Goal: Information Seeking & Learning: Learn about a topic

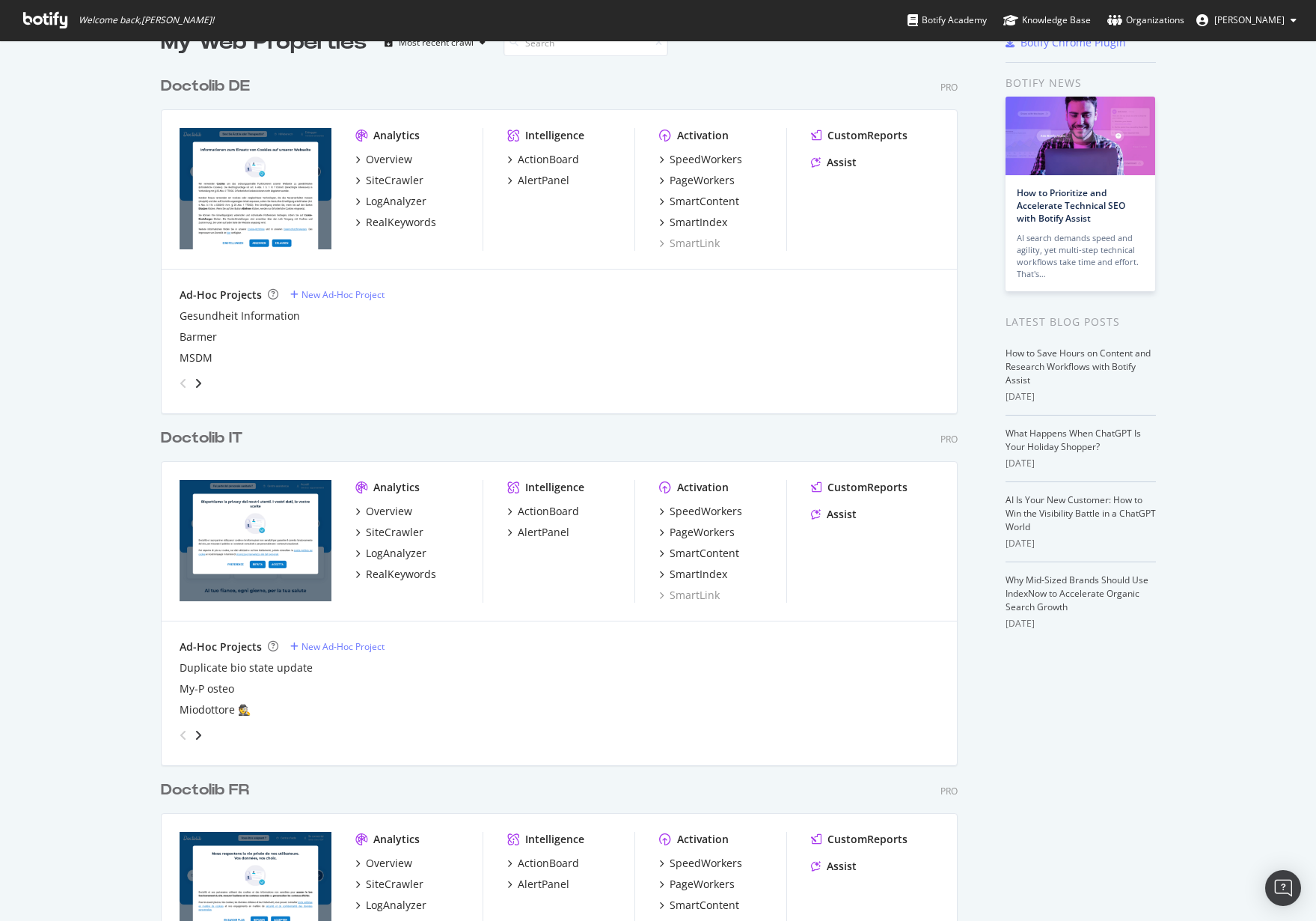
scroll to position [39, 0]
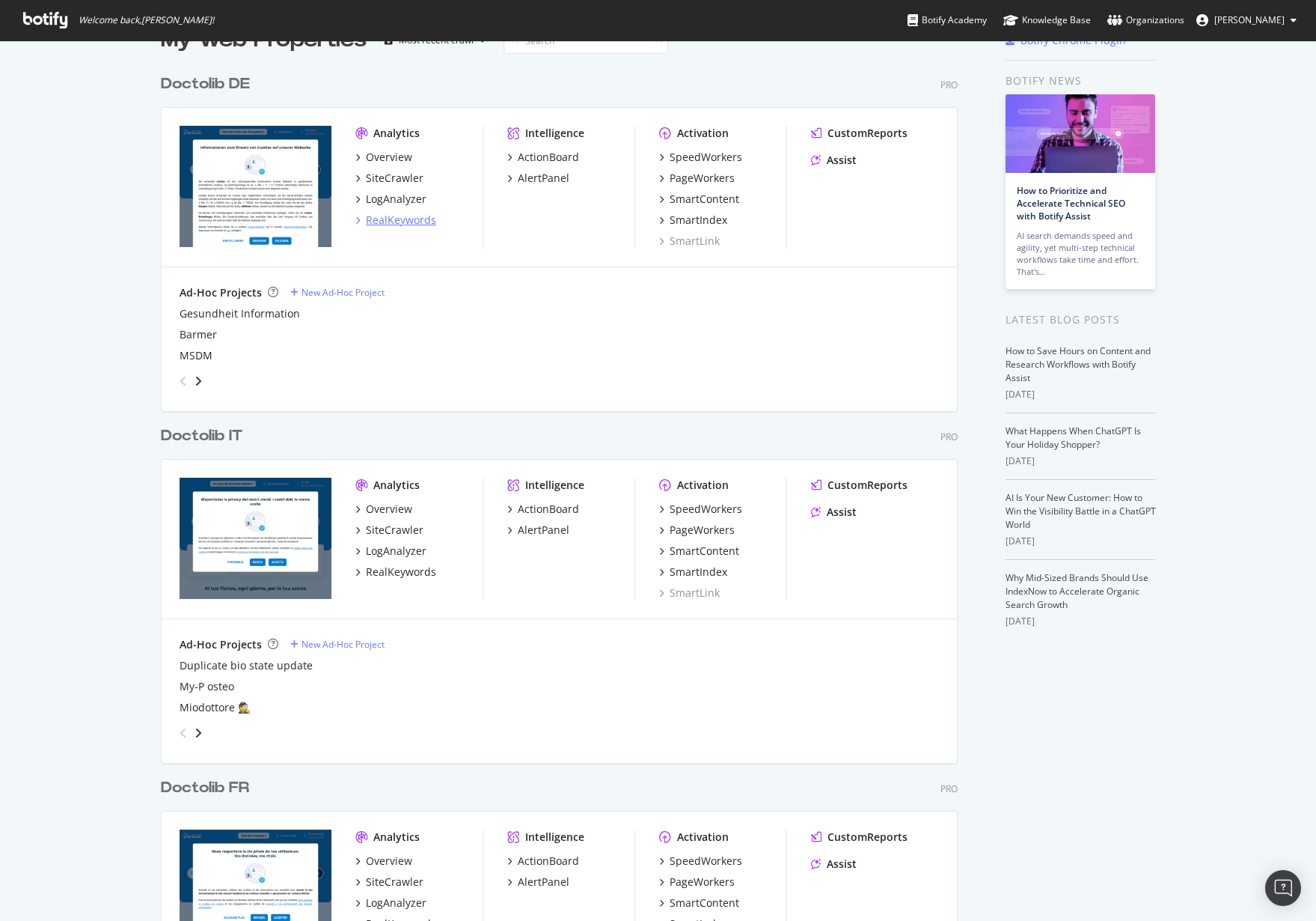
click at [414, 221] on div "RealKeywords" at bounding box center [401, 219] width 70 height 15
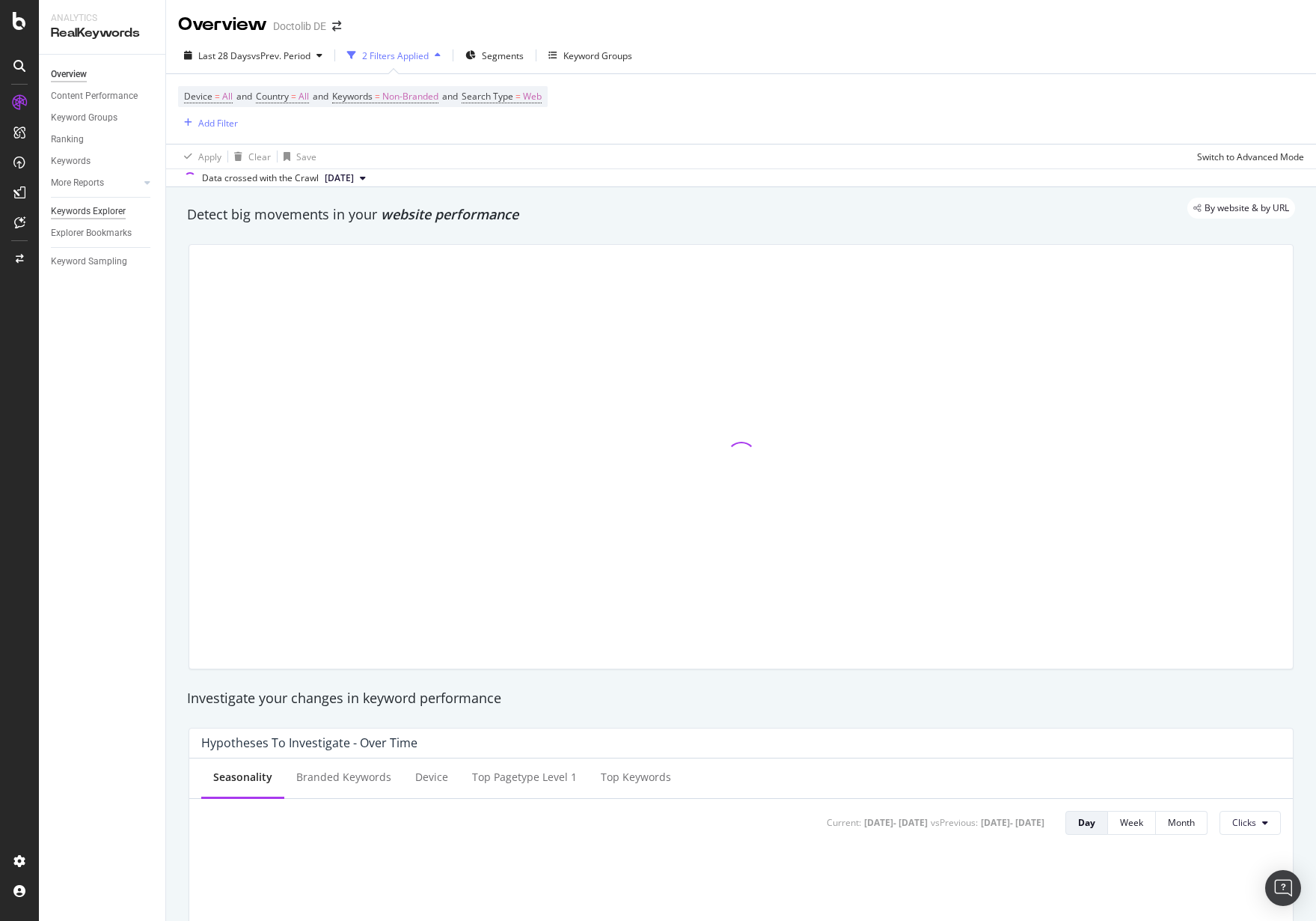
click at [93, 207] on div "Keywords Explorer" at bounding box center [87, 211] width 74 height 15
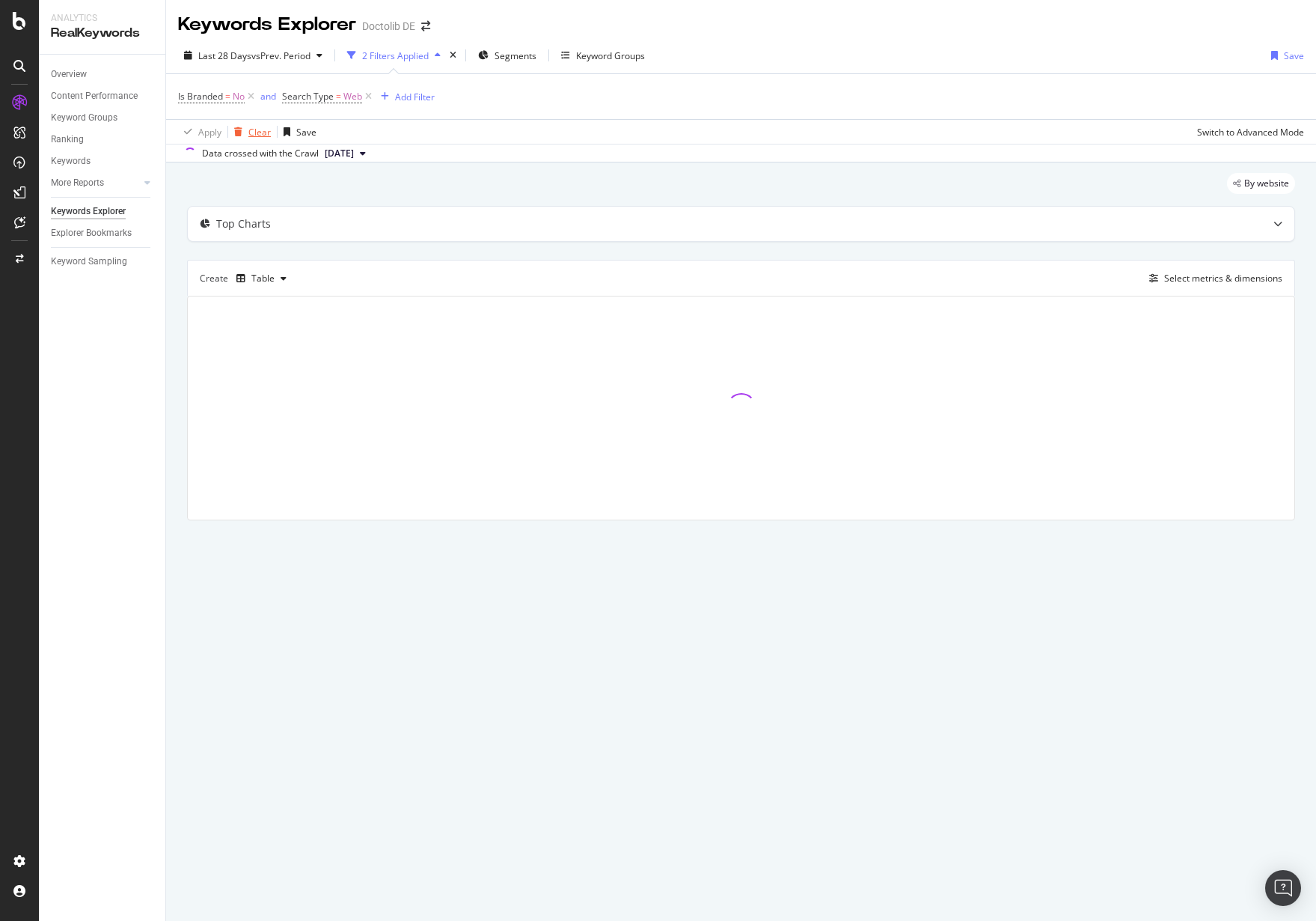
click at [258, 132] on div "Clear" at bounding box center [259, 132] width 22 height 13
click at [471, 56] on span "Segments" at bounding box center [461, 56] width 42 height 13
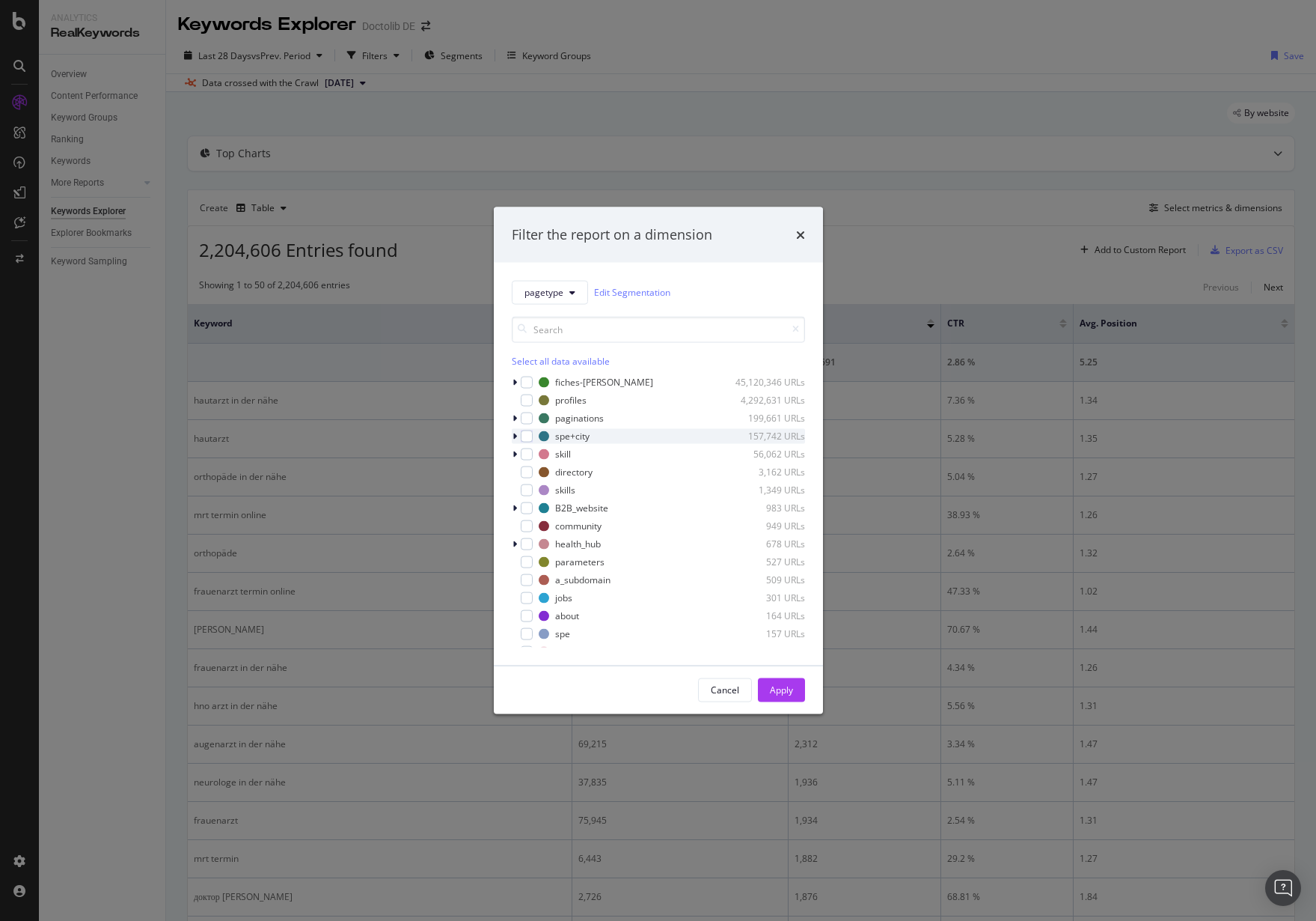
click at [533, 437] on div "spe+city 157,742 URLs" at bounding box center [658, 435] width 293 height 15
click at [522, 440] on div "modal" at bounding box center [527, 436] width 12 height 12
click at [793, 694] on button "Apply" at bounding box center [781, 690] width 47 height 24
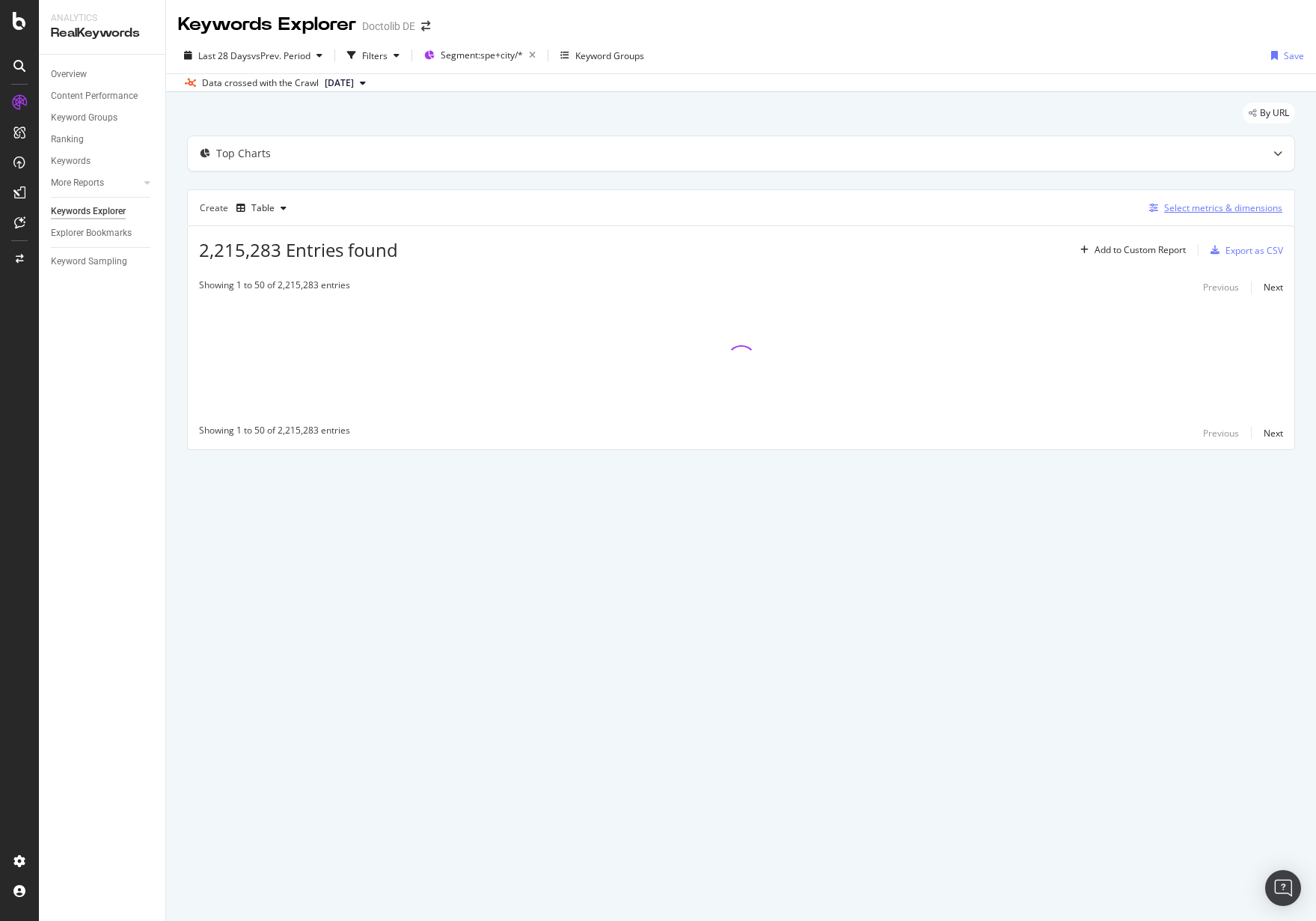
click at [1185, 206] on div "Select metrics & dimensions" at bounding box center [1224, 207] width 118 height 13
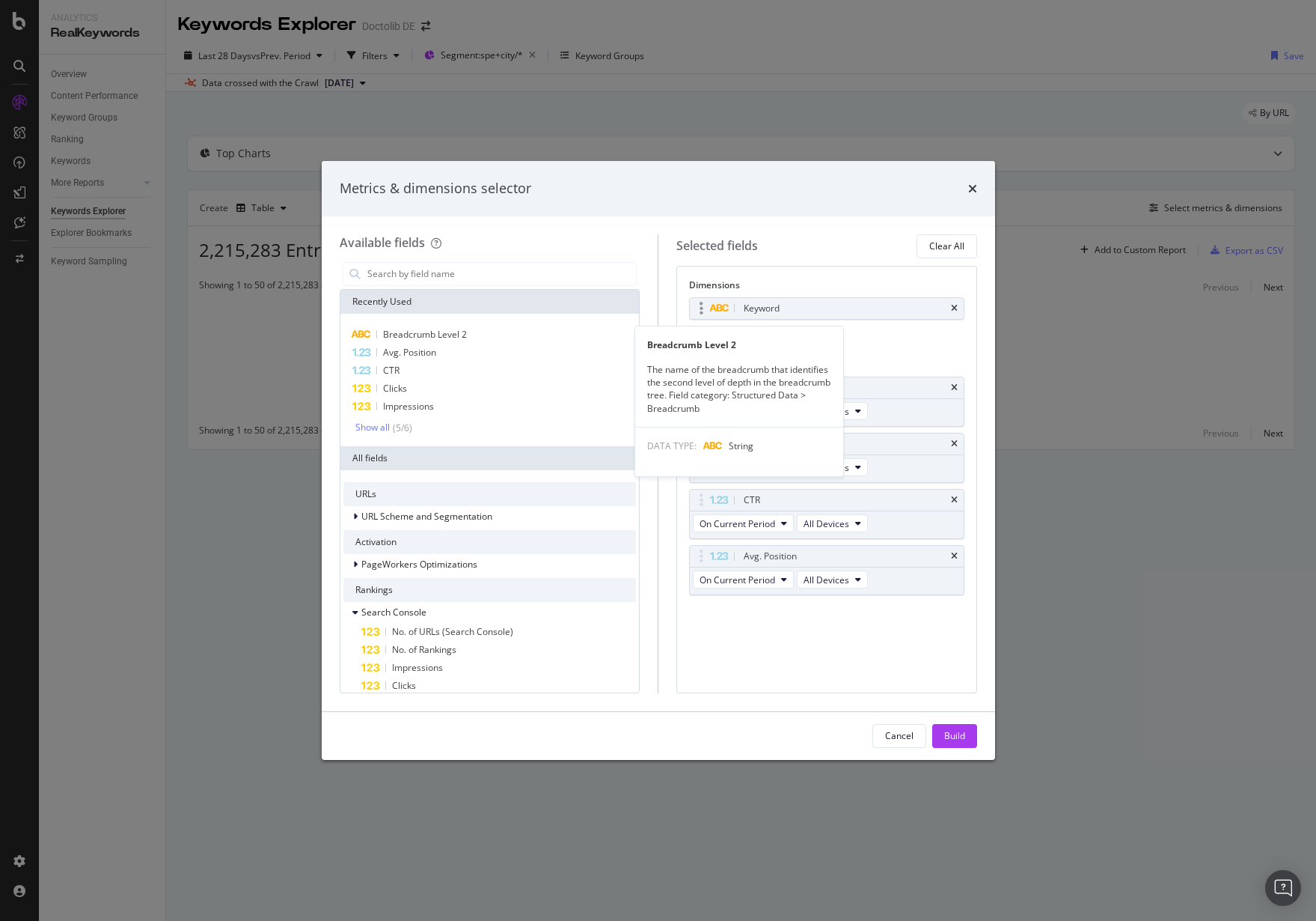
drag, startPoint x: 470, startPoint y: 330, endPoint x: 719, endPoint y: 311, distance: 249.7
click at [470, 330] on div "Breadcrumb Level 2" at bounding box center [489, 334] width 293 height 18
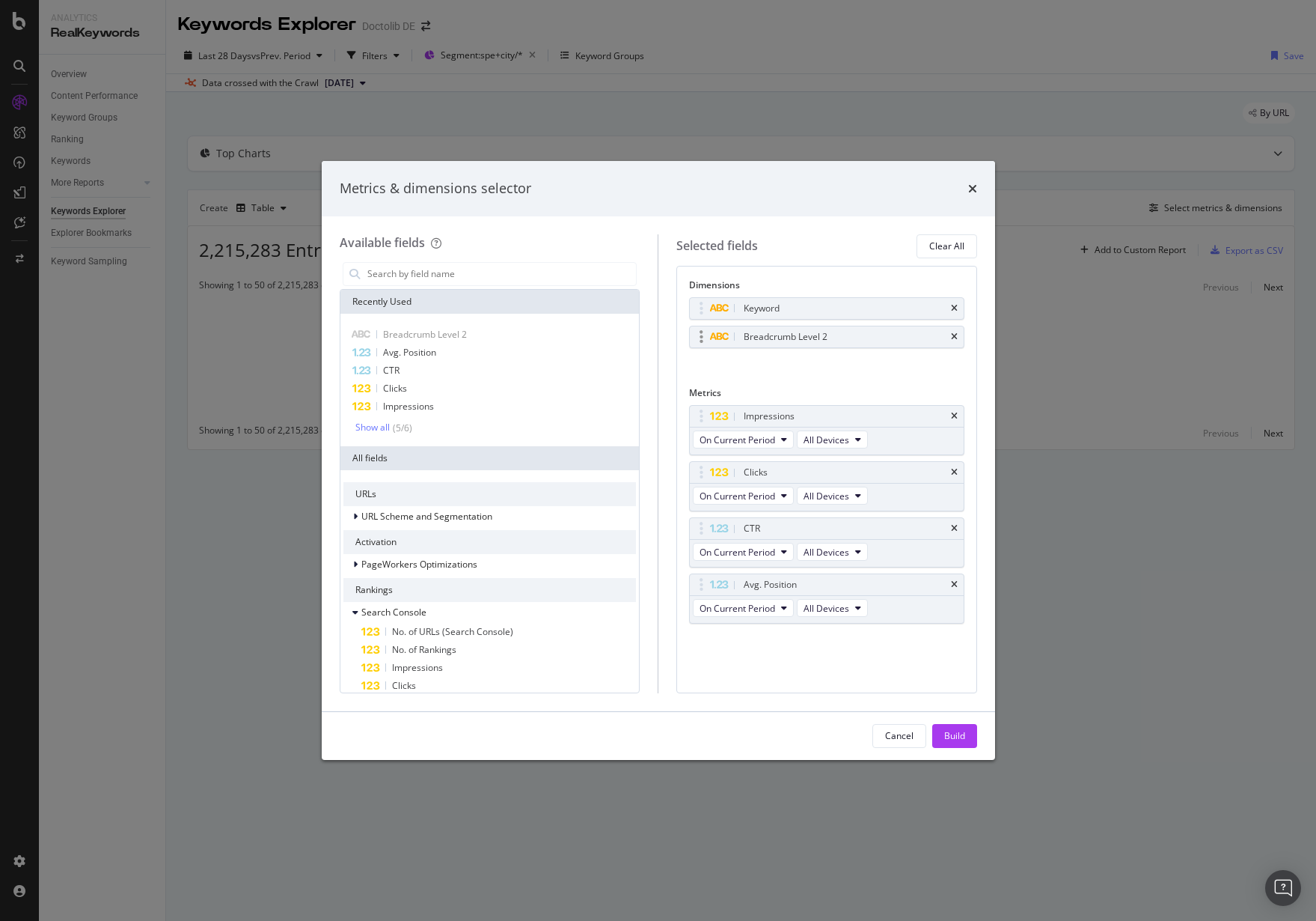
drag, startPoint x: 957, startPoint y: 306, endPoint x: 901, endPoint y: 319, distance: 57.5
click at [953, 306] on icon "times" at bounding box center [955, 308] width 7 height 9
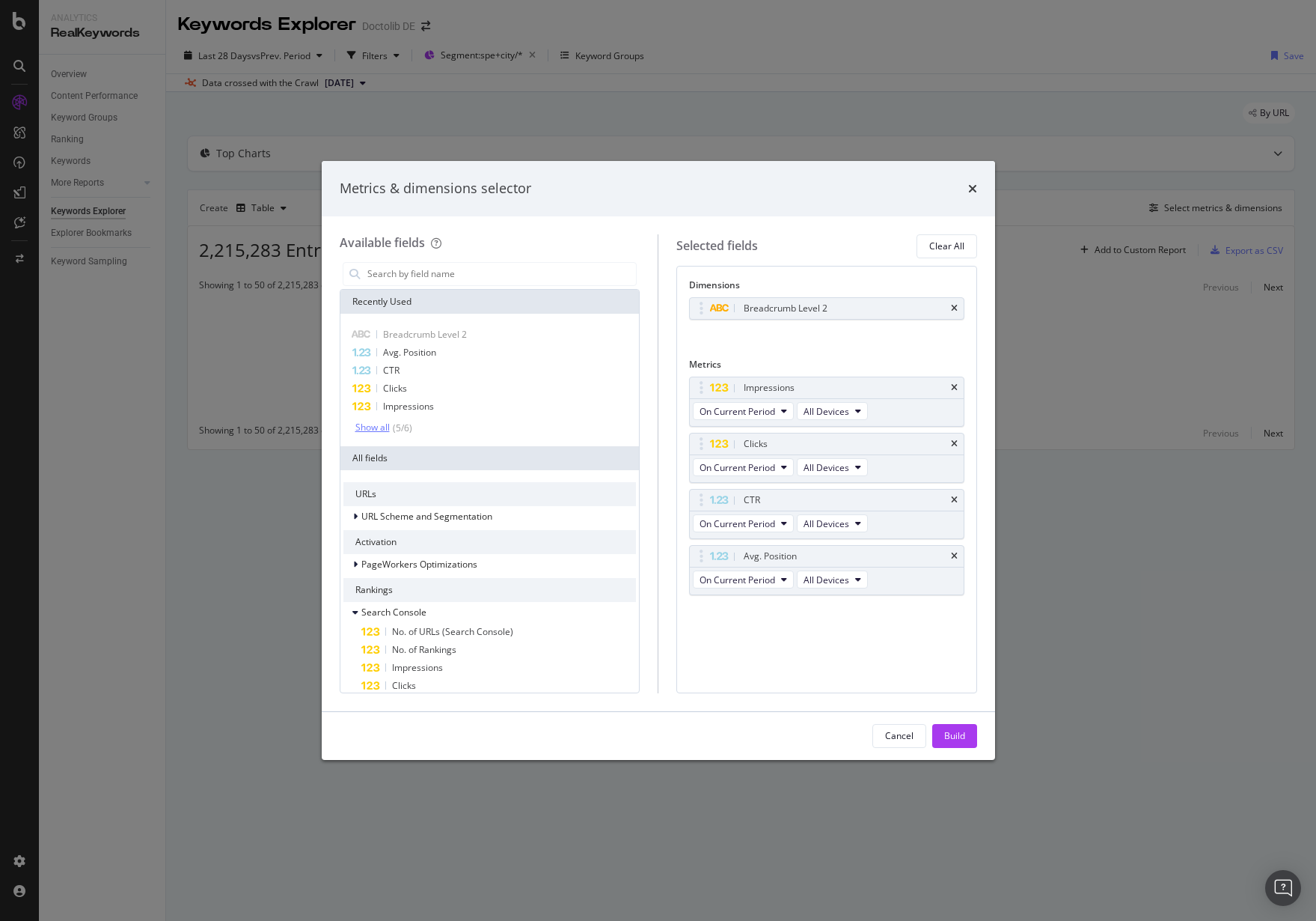
click at [404, 433] on div "( 5 / 6 )" at bounding box center [401, 427] width 22 height 13
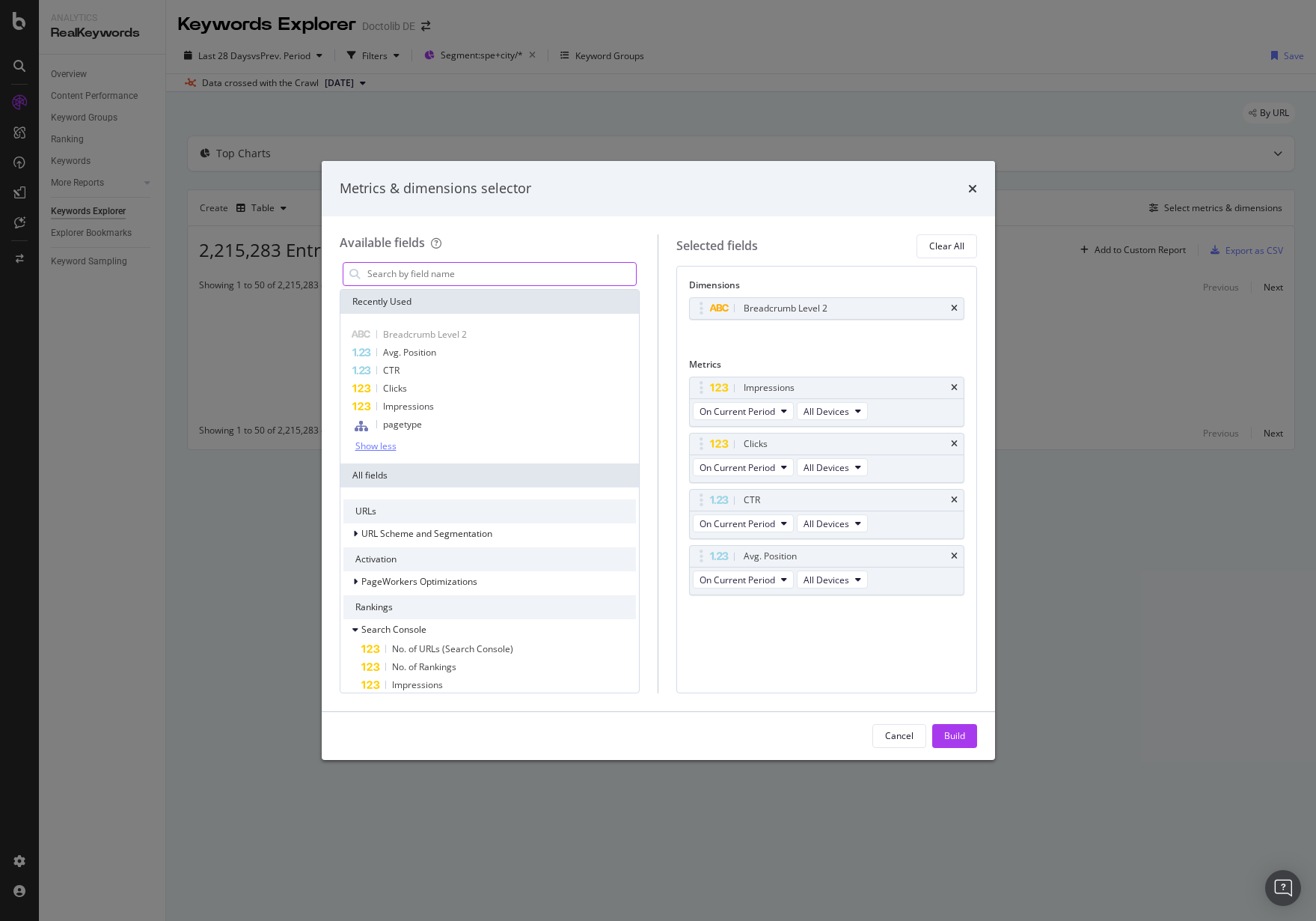
click at [442, 263] on input "modal" at bounding box center [501, 274] width 271 height 22
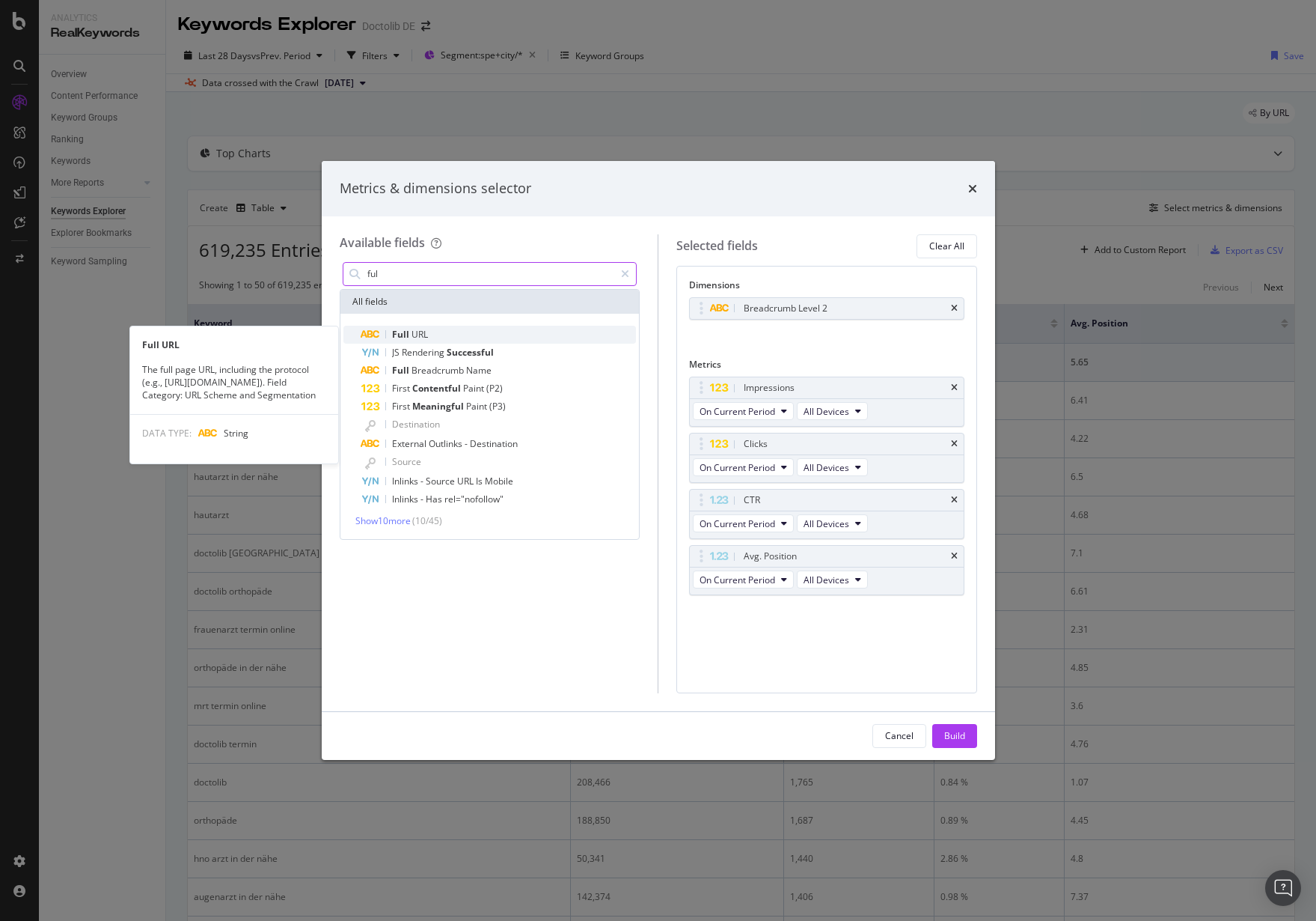
type input "ful"
click at [528, 331] on div "Full URL" at bounding box center [499, 334] width 276 height 18
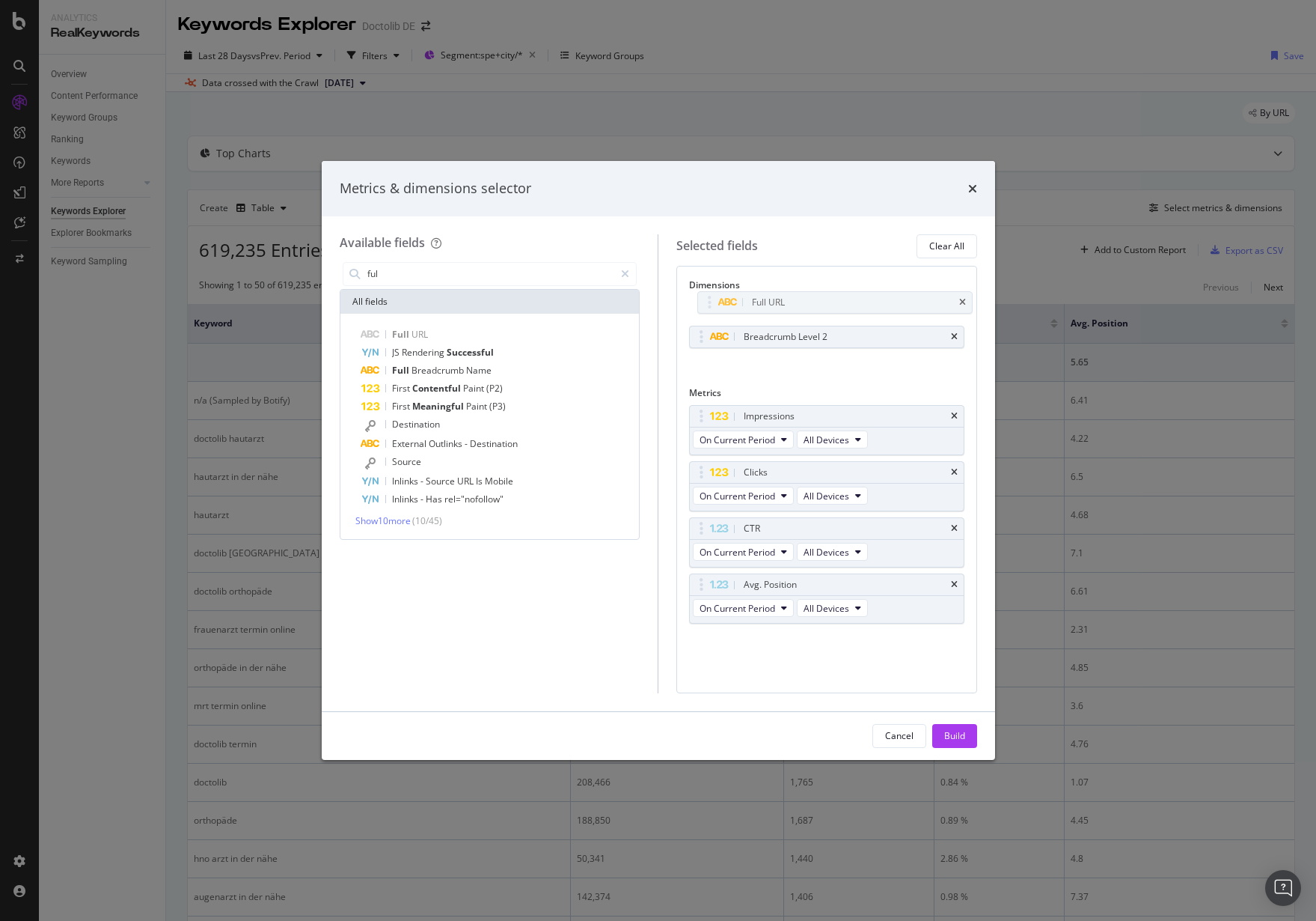
drag, startPoint x: 702, startPoint y: 330, endPoint x: 729, endPoint y: 319, distance: 29.2
click at [709, 295] on body "Analytics RealKeywords Overview Content Performance Keyword Groups Ranking Keyw…" at bounding box center [658, 460] width 1316 height 921
click at [952, 743] on div "Build" at bounding box center [955, 736] width 21 height 22
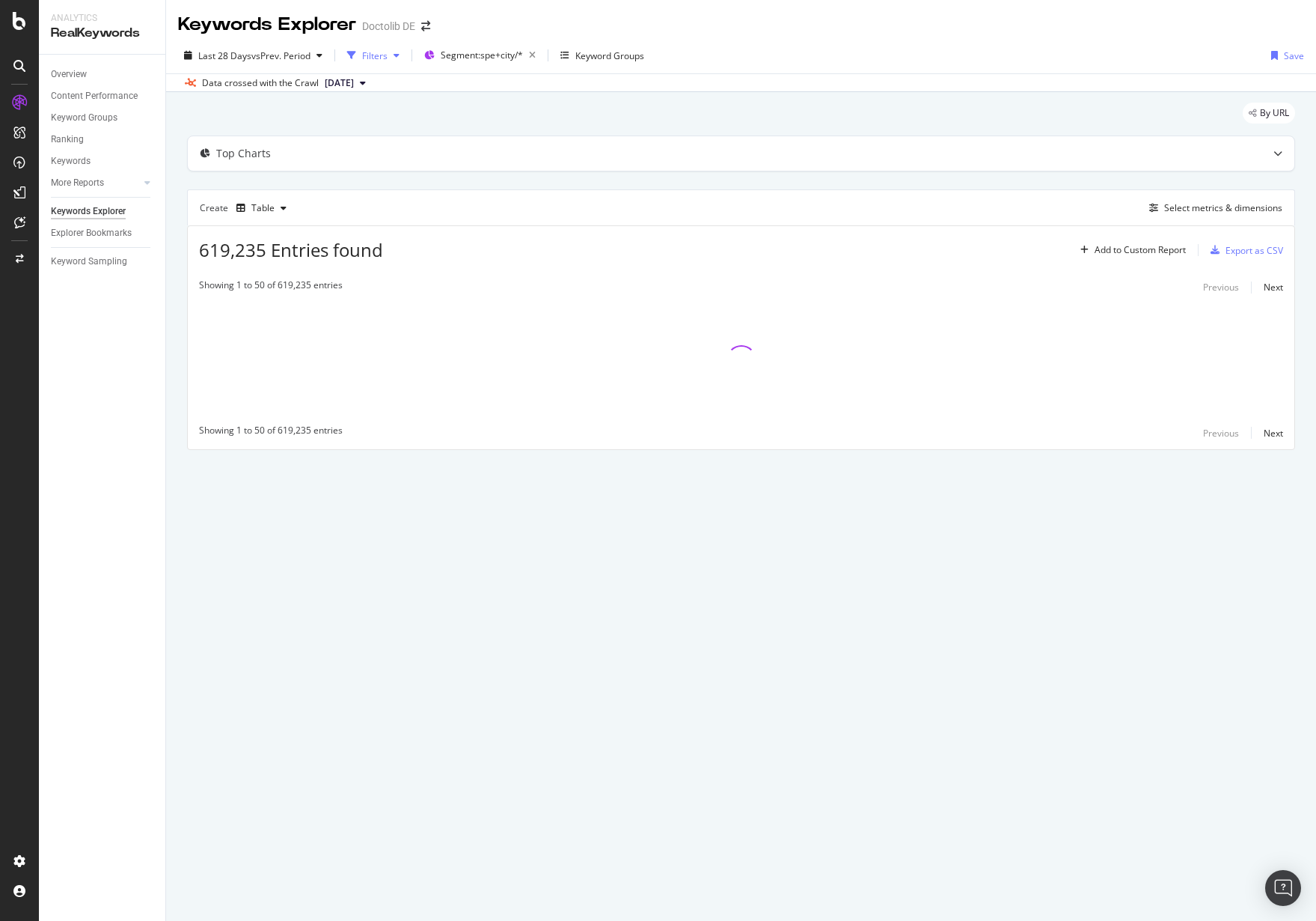
click at [393, 45] on div "Filters" at bounding box center [373, 56] width 64 height 22
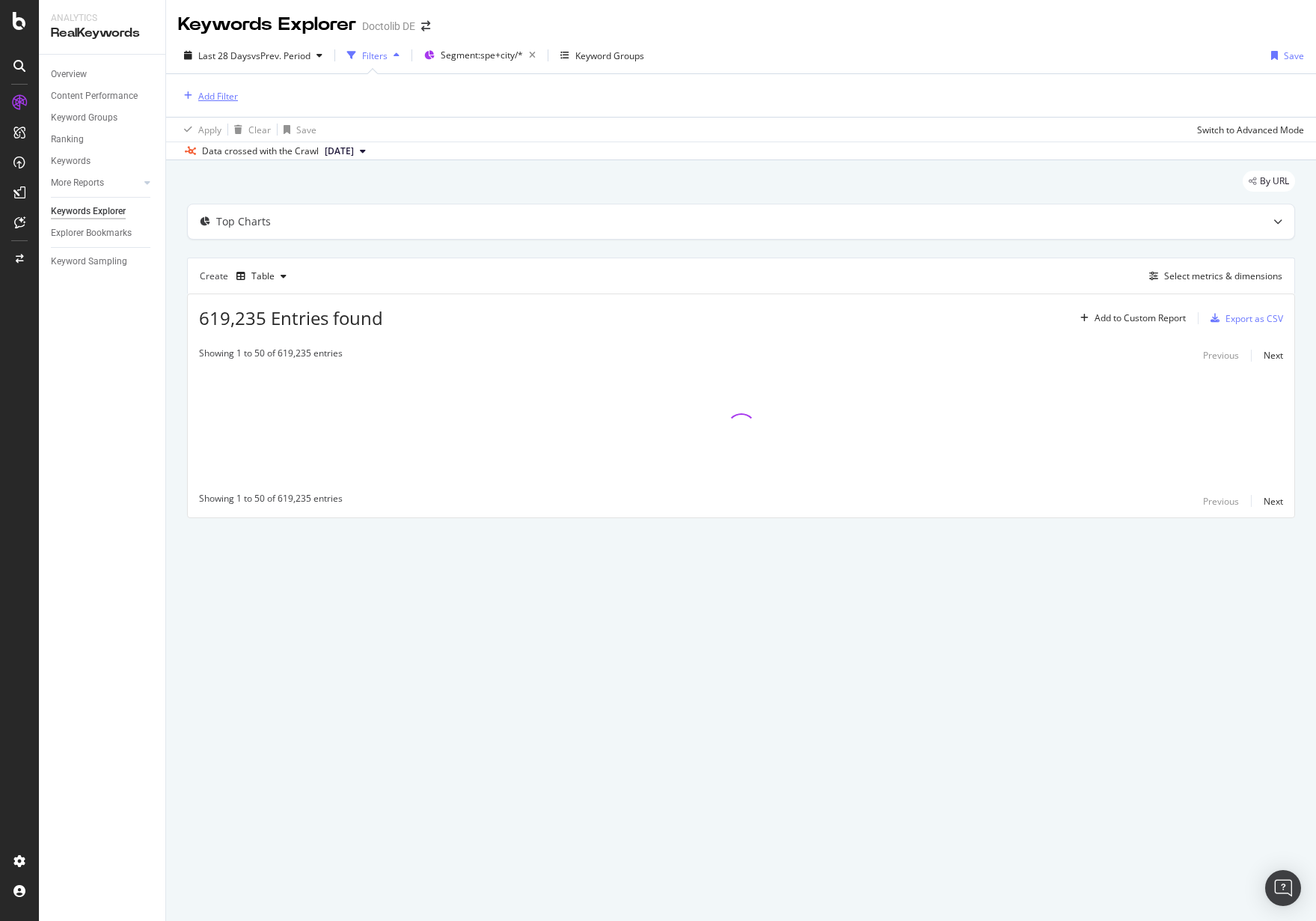
click at [183, 87] on div "Add Filter" at bounding box center [208, 95] width 60 height 16
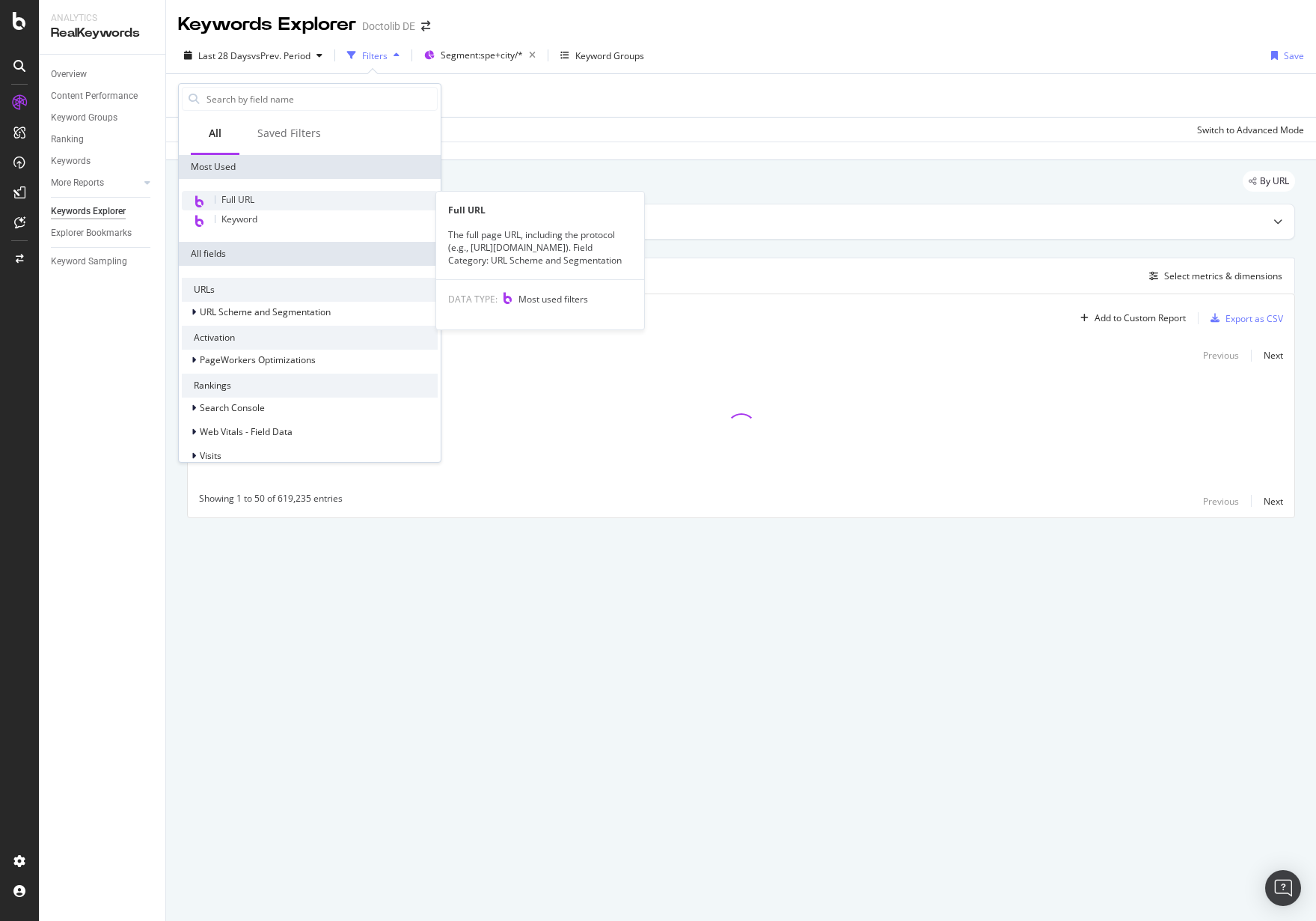
click at [254, 194] on span "Full URL" at bounding box center [238, 199] width 33 height 13
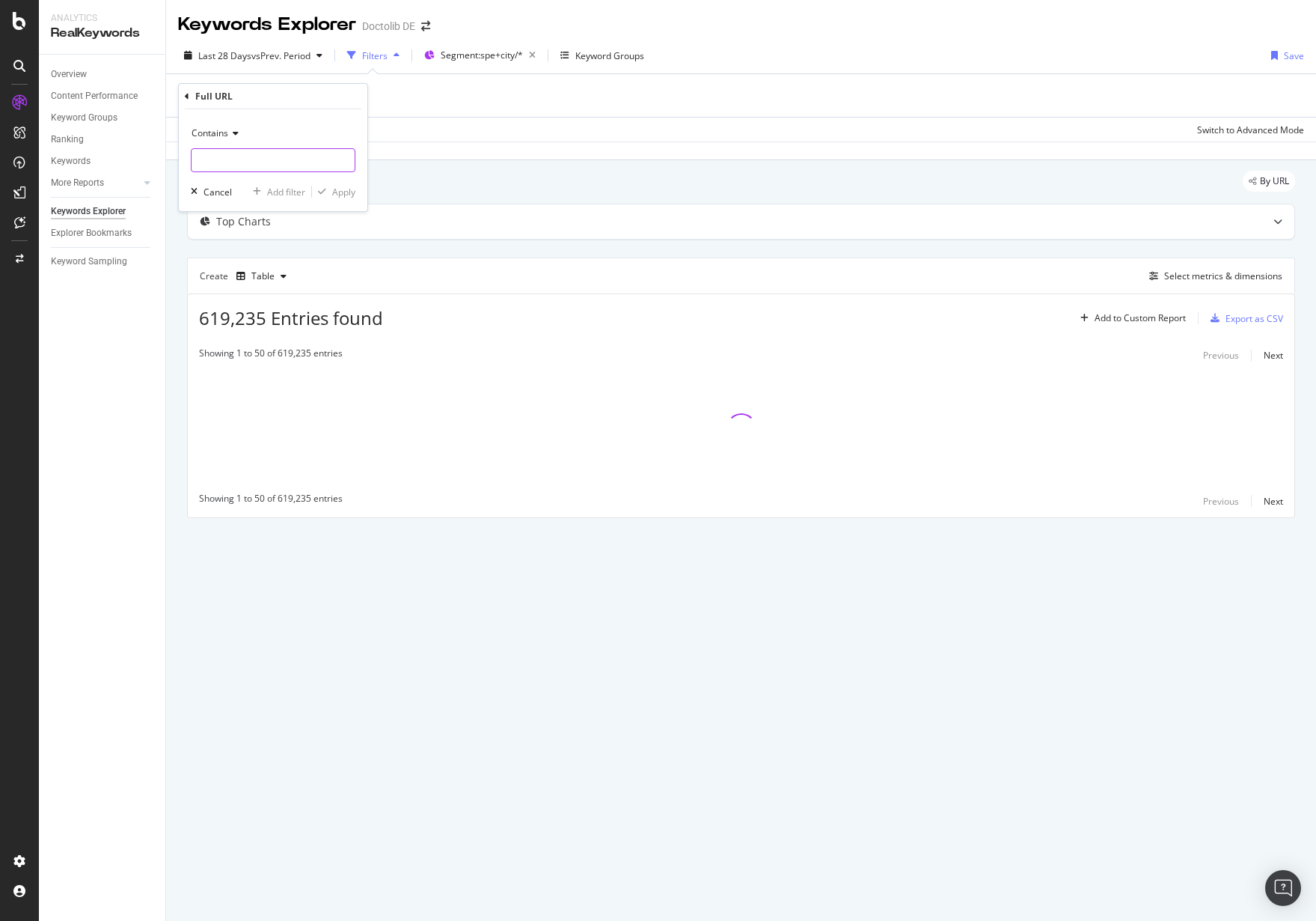
click at [277, 157] on input "text" at bounding box center [273, 160] width 163 height 24
type input "zahnarzt"
click at [353, 193] on div "Apply" at bounding box center [343, 192] width 23 height 13
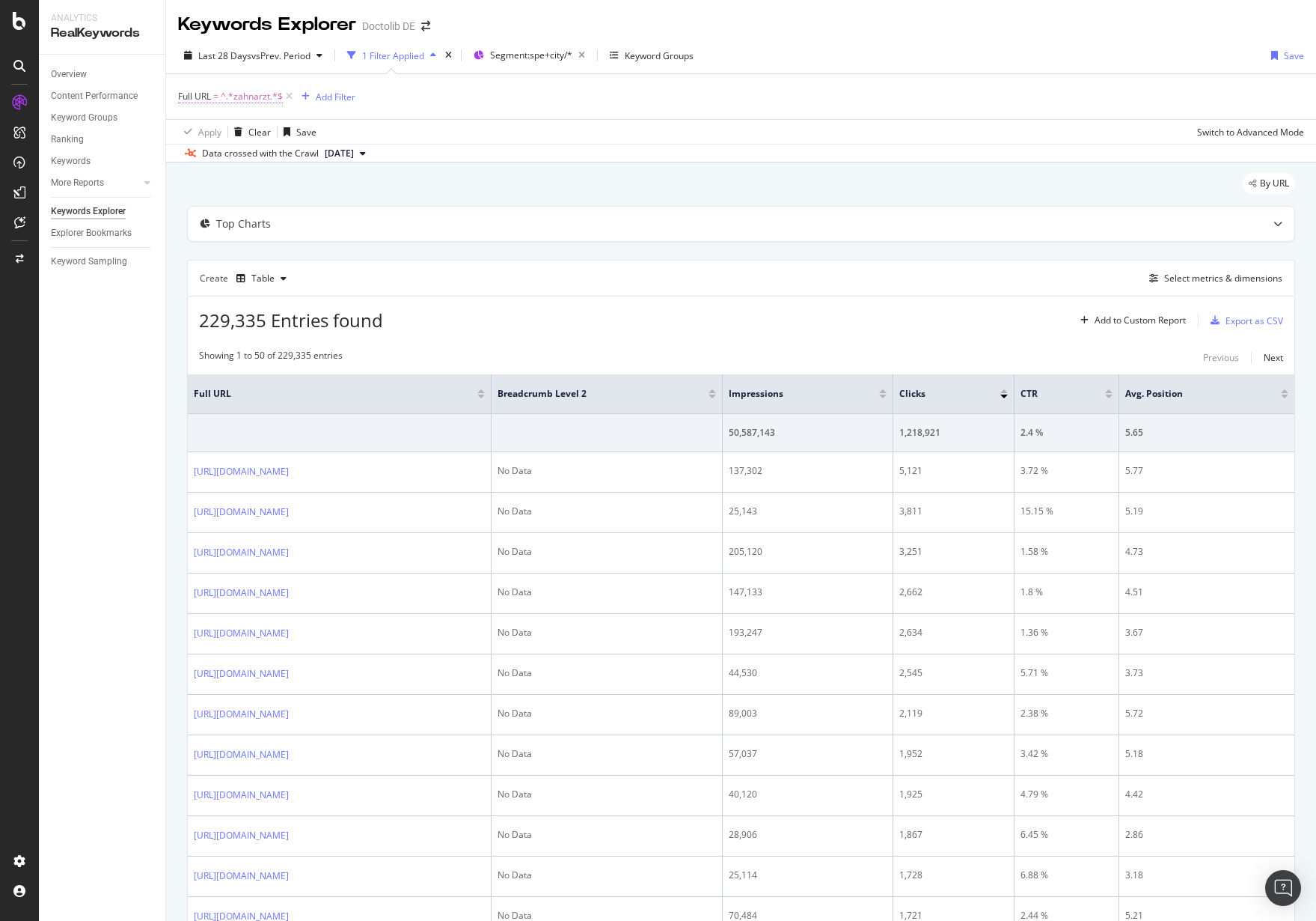
click at [262, 98] on span "^.*zahnarzt.*$" at bounding box center [252, 97] width 62 height 21
click at [347, 177] on div "Contains zahnarzt Cancel Add filter Apply" at bounding box center [273, 158] width 188 height 102
click at [350, 186] on div "Apply" at bounding box center [343, 190] width 23 height 13
click at [228, 98] on span "^.*zahnarzt.*$" at bounding box center [252, 97] width 62 height 21
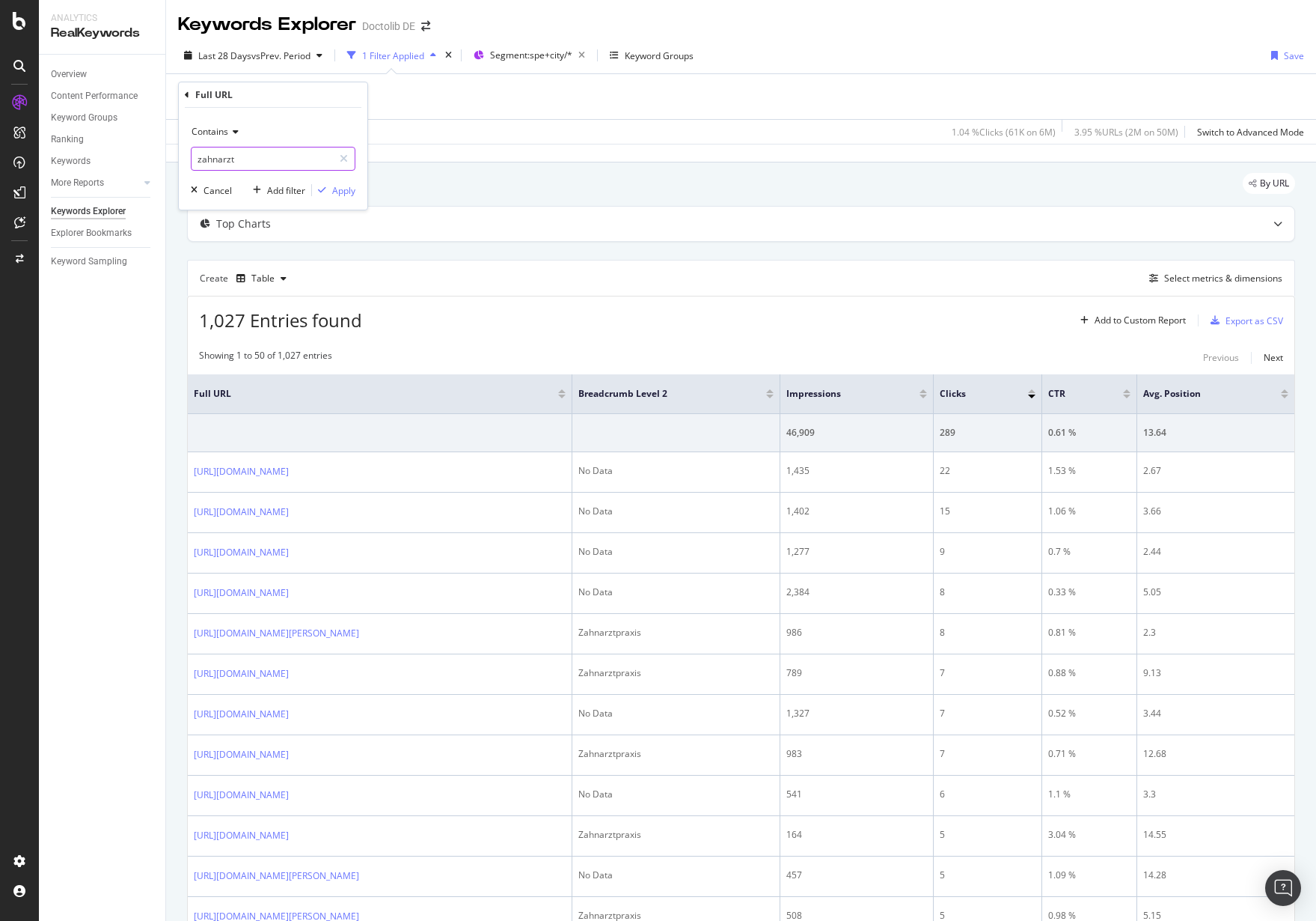
click at [250, 155] on input "zahnarzt" at bounding box center [262, 158] width 141 height 24
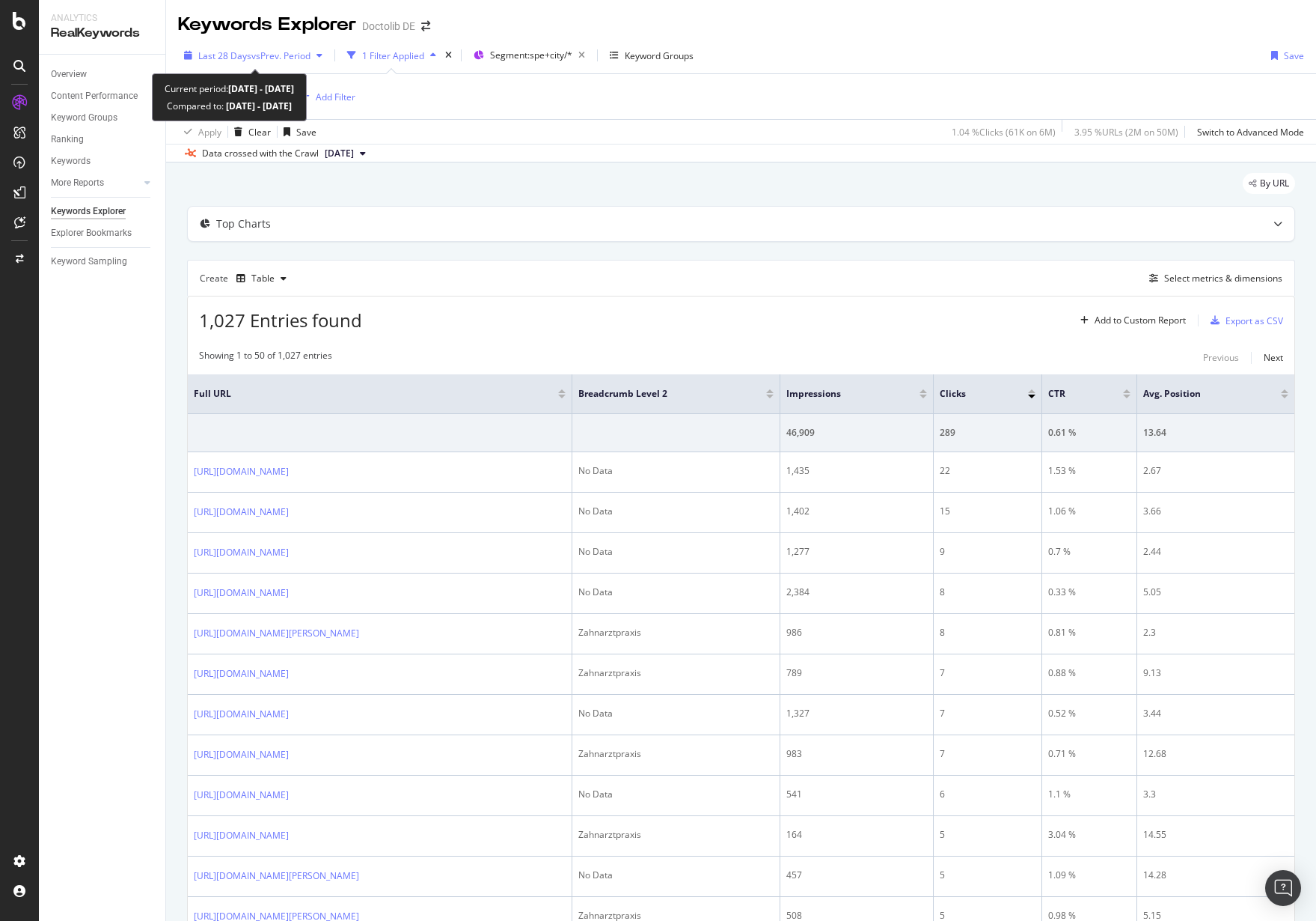
click at [254, 56] on span "vs Prev. Period" at bounding box center [281, 56] width 59 height 13
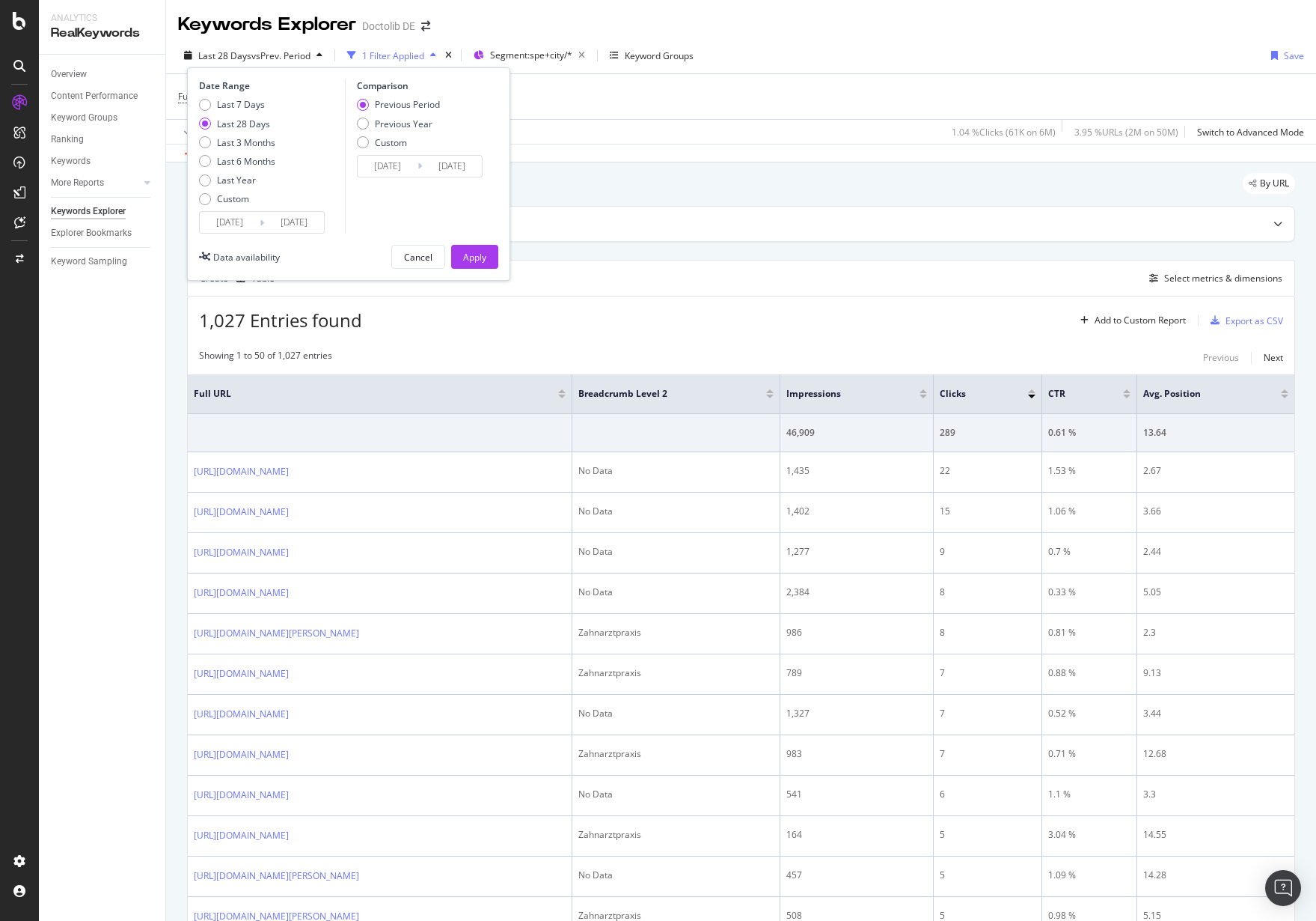
click at [236, 231] on input "[DATE]" at bounding box center [230, 223] width 60 height 21
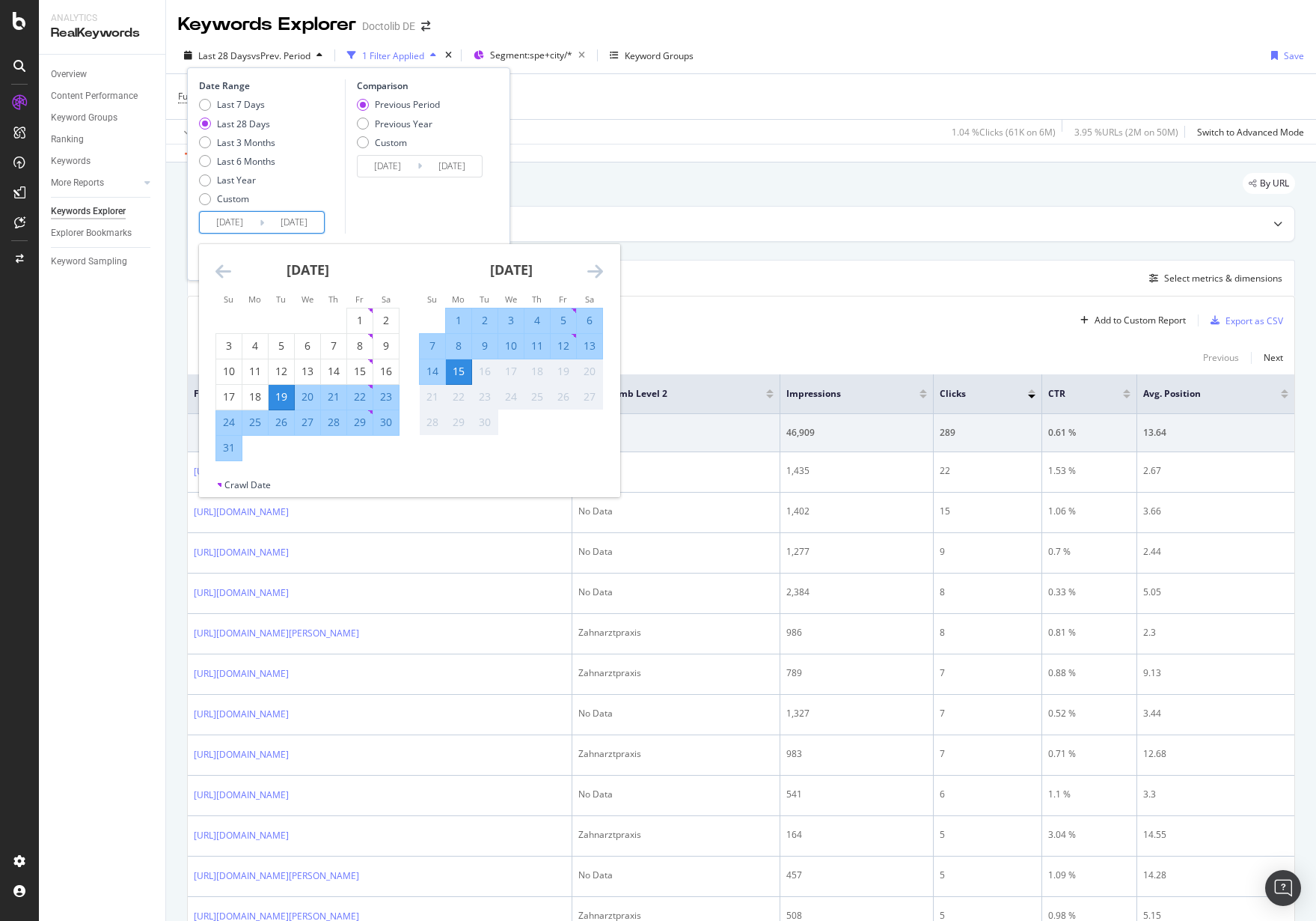
click at [228, 277] on icon "Move backward to switch to the previous month." at bounding box center [223, 270] width 15 height 18
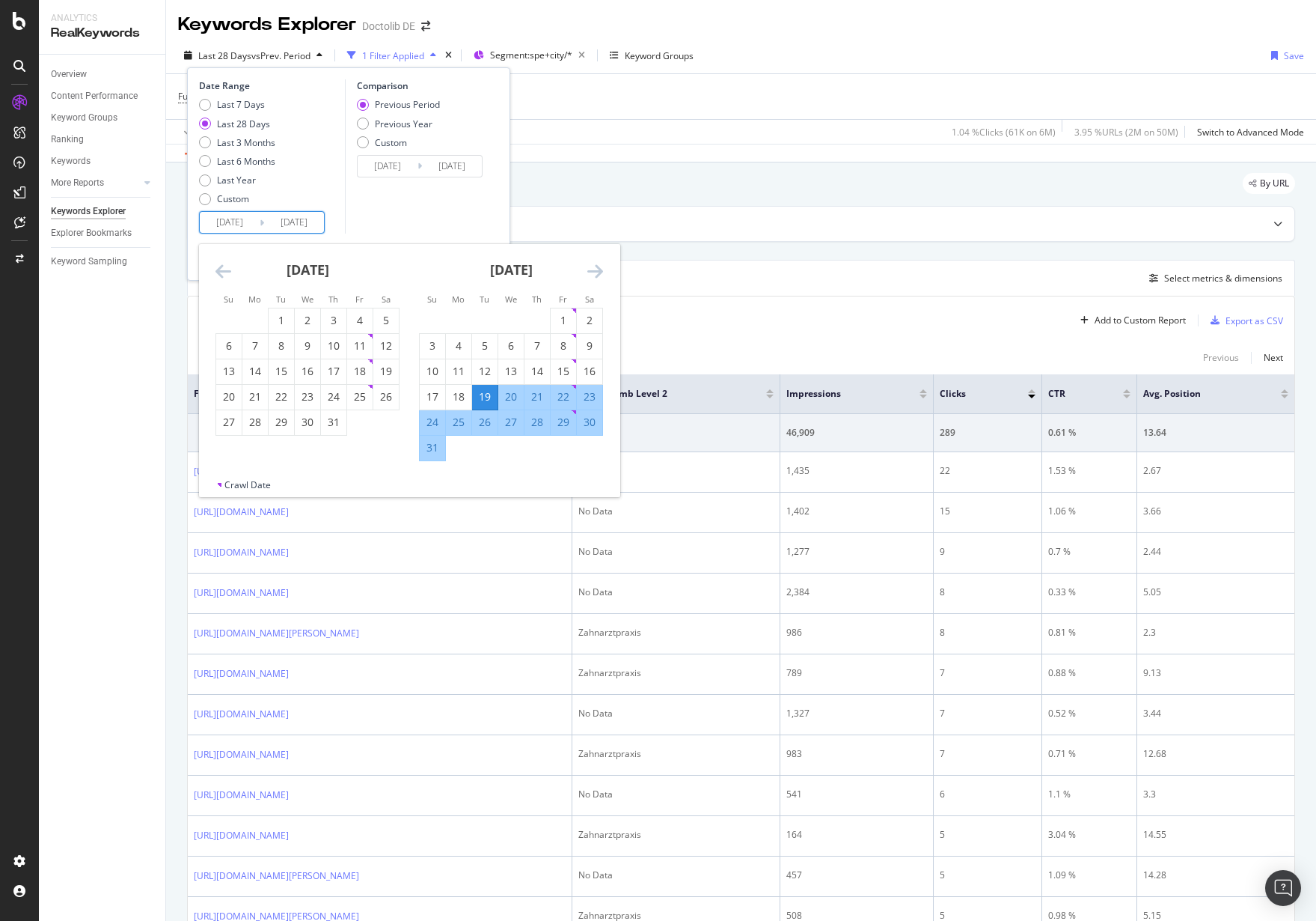
click at [228, 277] on icon "Move backward to switch to the previous month." at bounding box center [223, 270] width 15 height 18
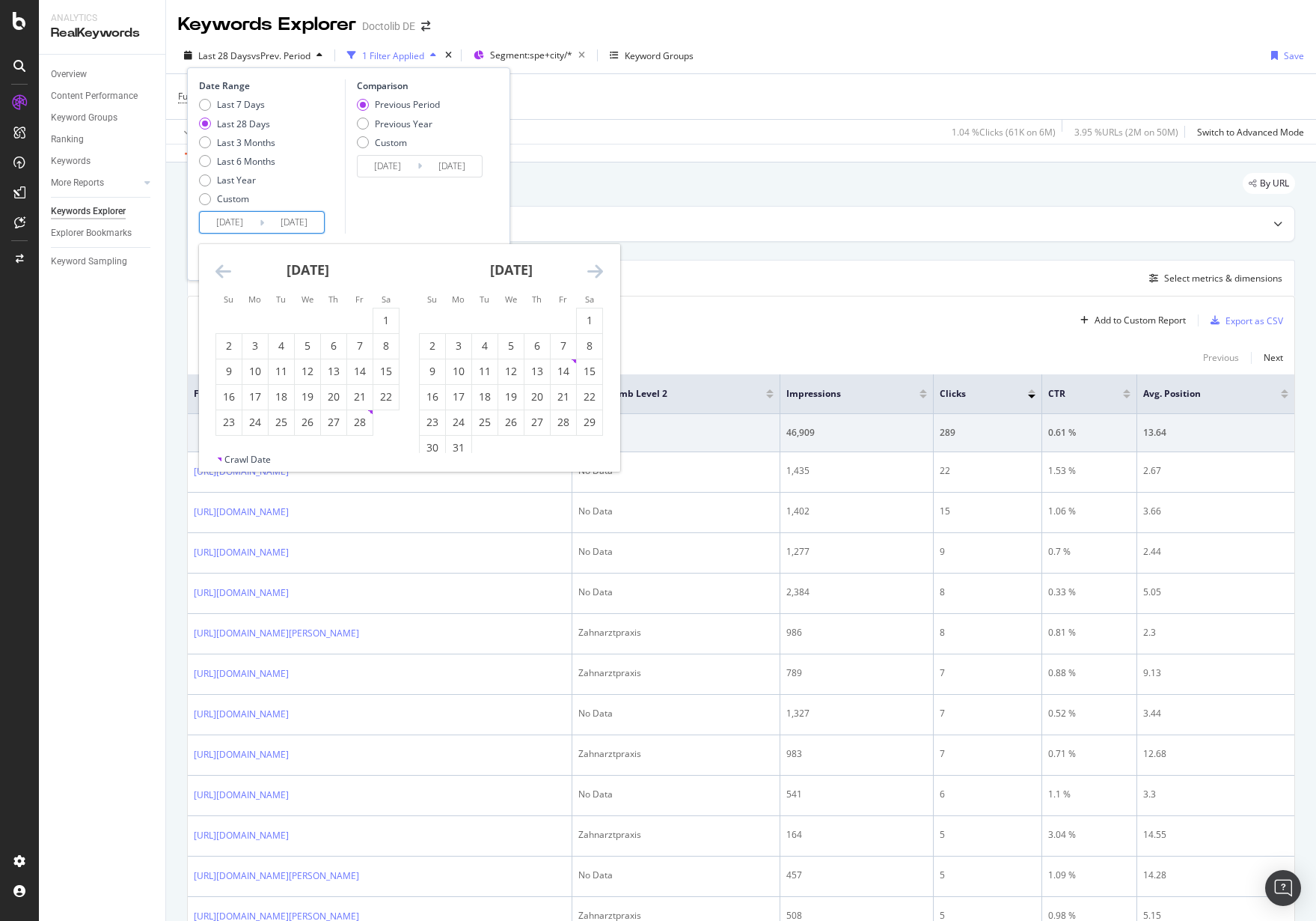
click at [228, 277] on icon "Move backward to switch to the previous month." at bounding box center [223, 270] width 15 height 18
click at [308, 326] on div "1" at bounding box center [308, 320] width 26 height 15
type input "[DATE]"
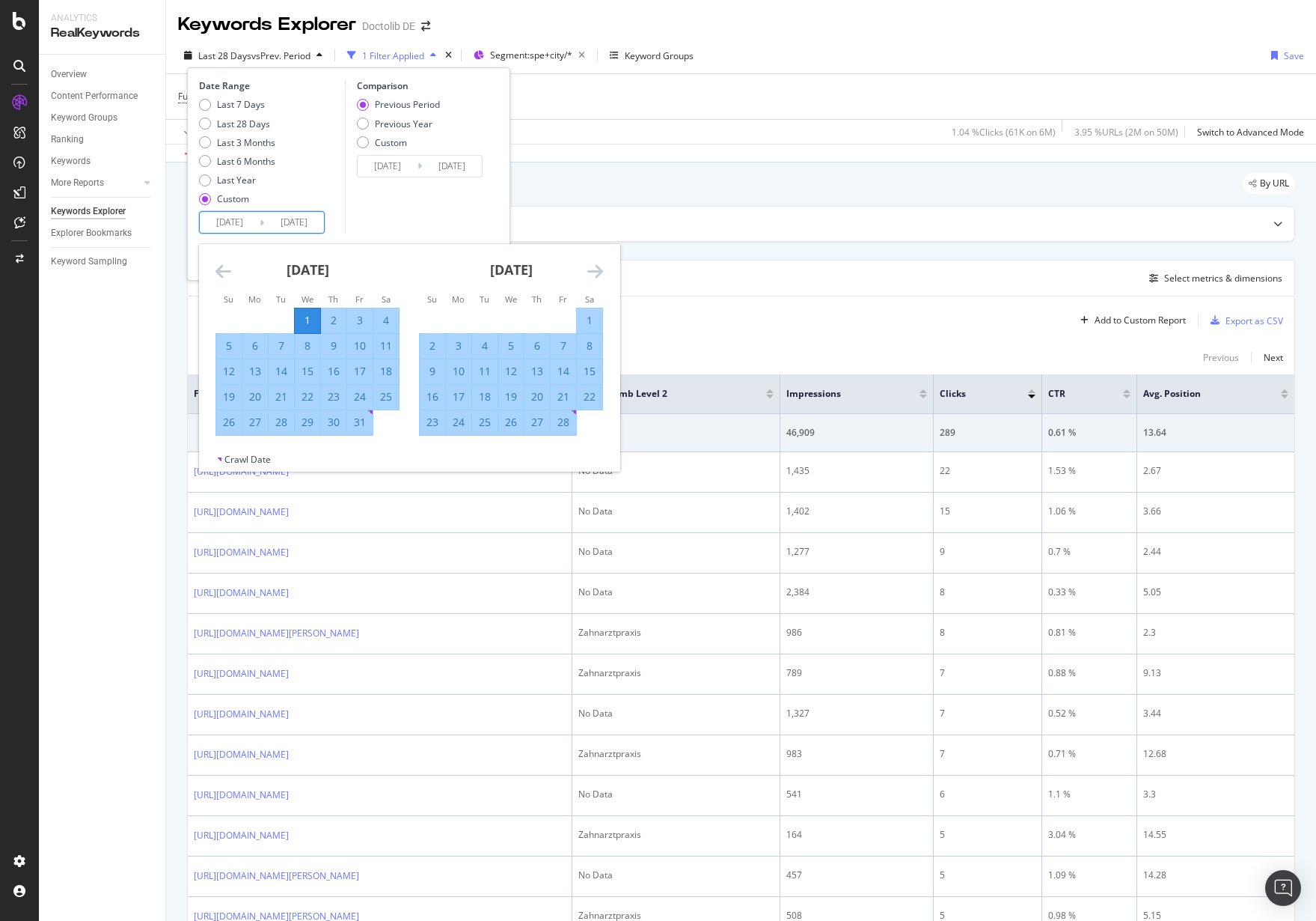
click at [397, 223] on div "Comparison Previous Period Previous Year Custom [DATE] Navigate forward to inte…" at bounding box center [416, 157] width 142 height 154
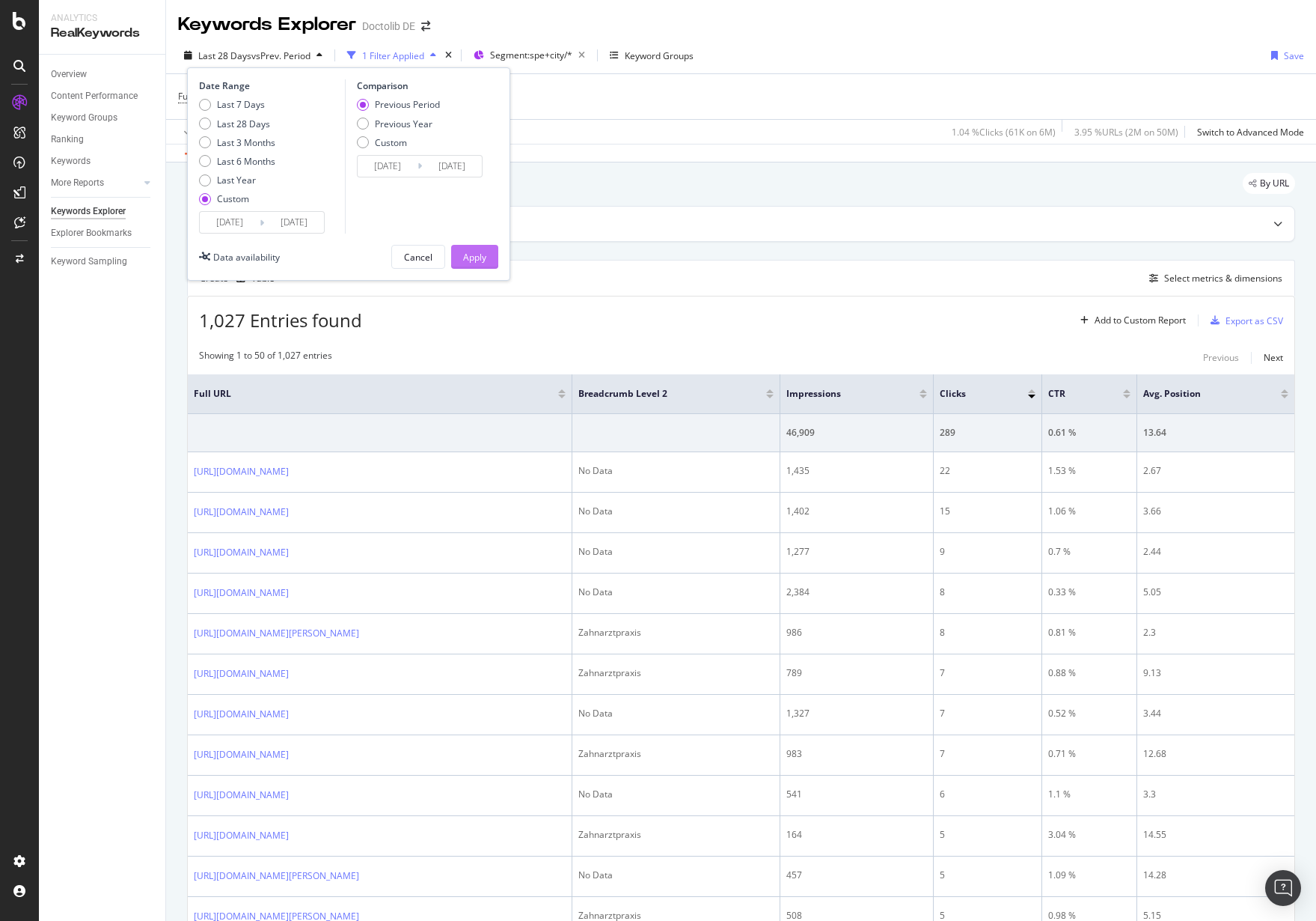
click at [462, 259] on button "Apply" at bounding box center [474, 257] width 47 height 24
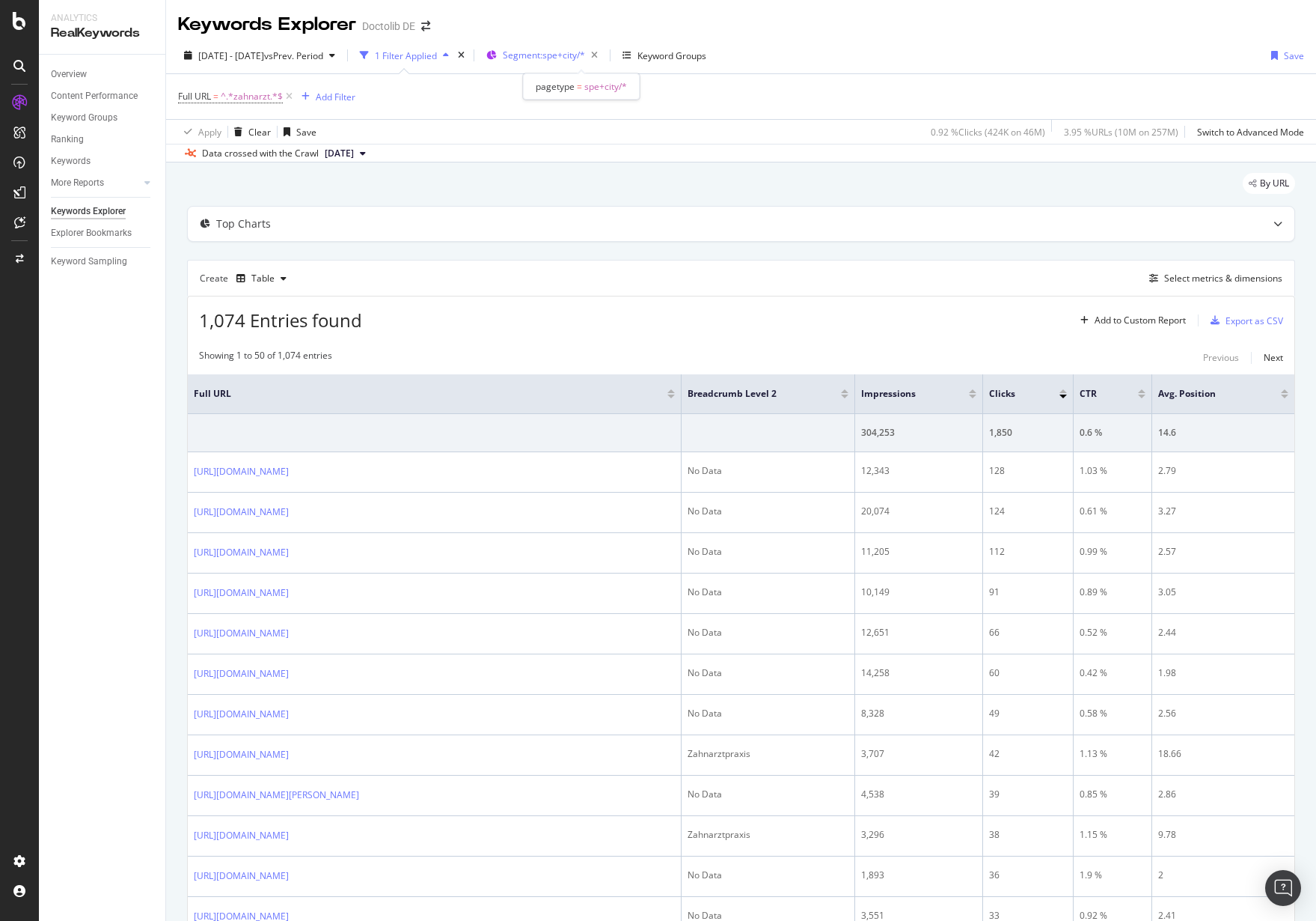
click at [585, 55] on span "Segment: spe+city/*" at bounding box center [544, 55] width 82 height 13
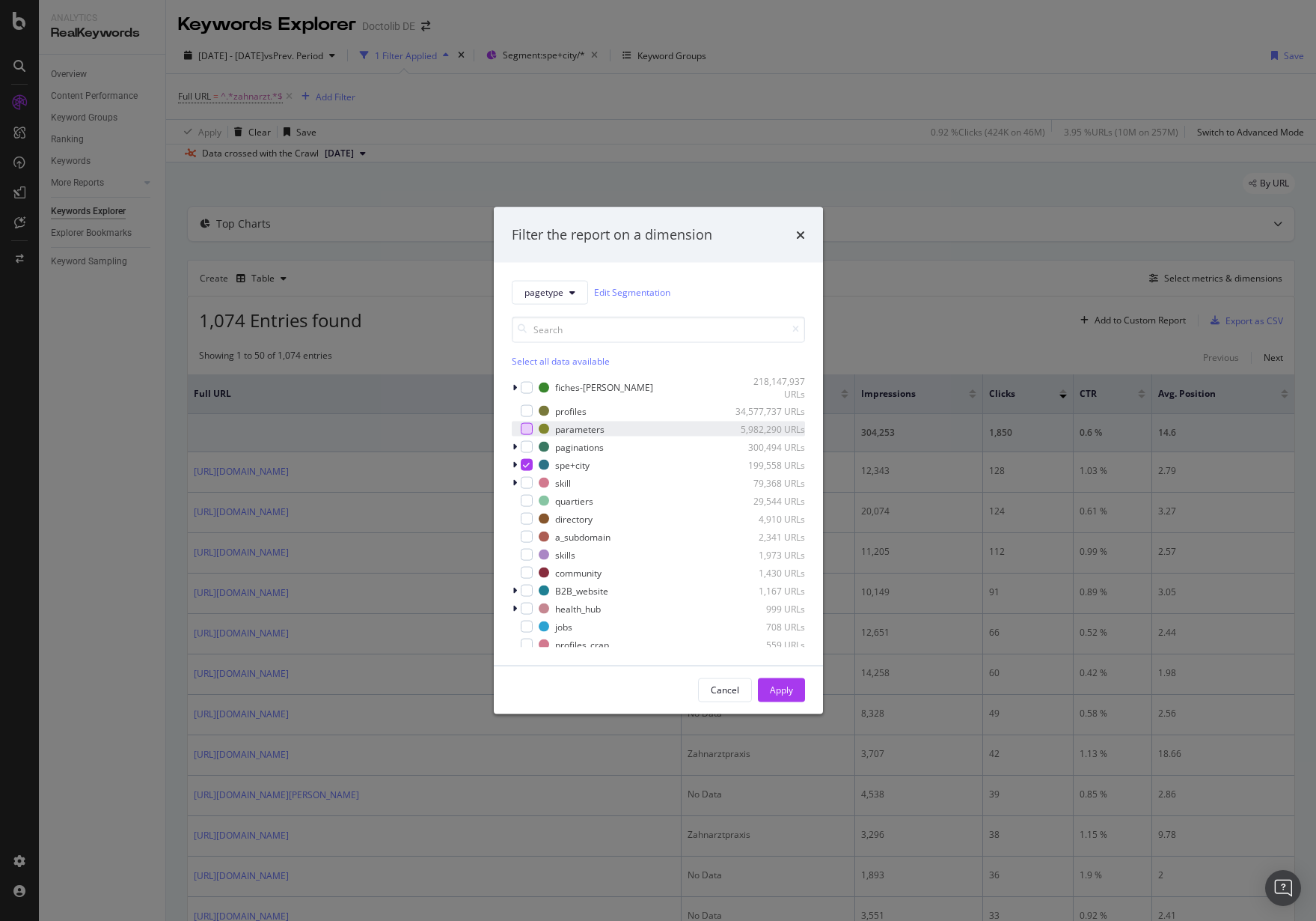
click at [530, 431] on div "modal" at bounding box center [527, 429] width 12 height 12
click at [525, 452] on div "modal" at bounding box center [527, 447] width 12 height 12
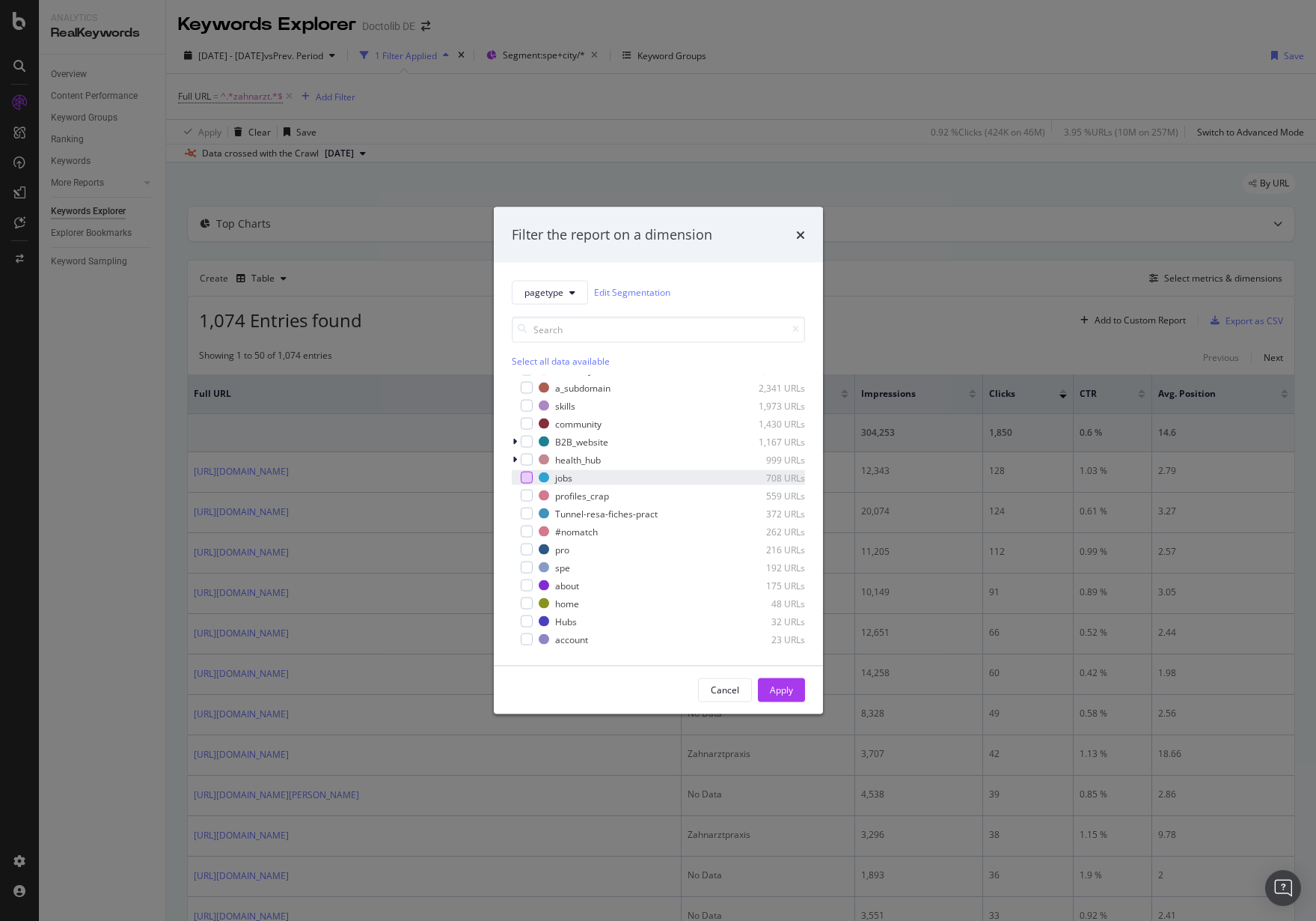
scroll to position [184, 0]
click at [527, 585] on div "modal" at bounding box center [527, 586] width 12 height 12
click at [787, 692] on div "Apply" at bounding box center [781, 690] width 23 height 13
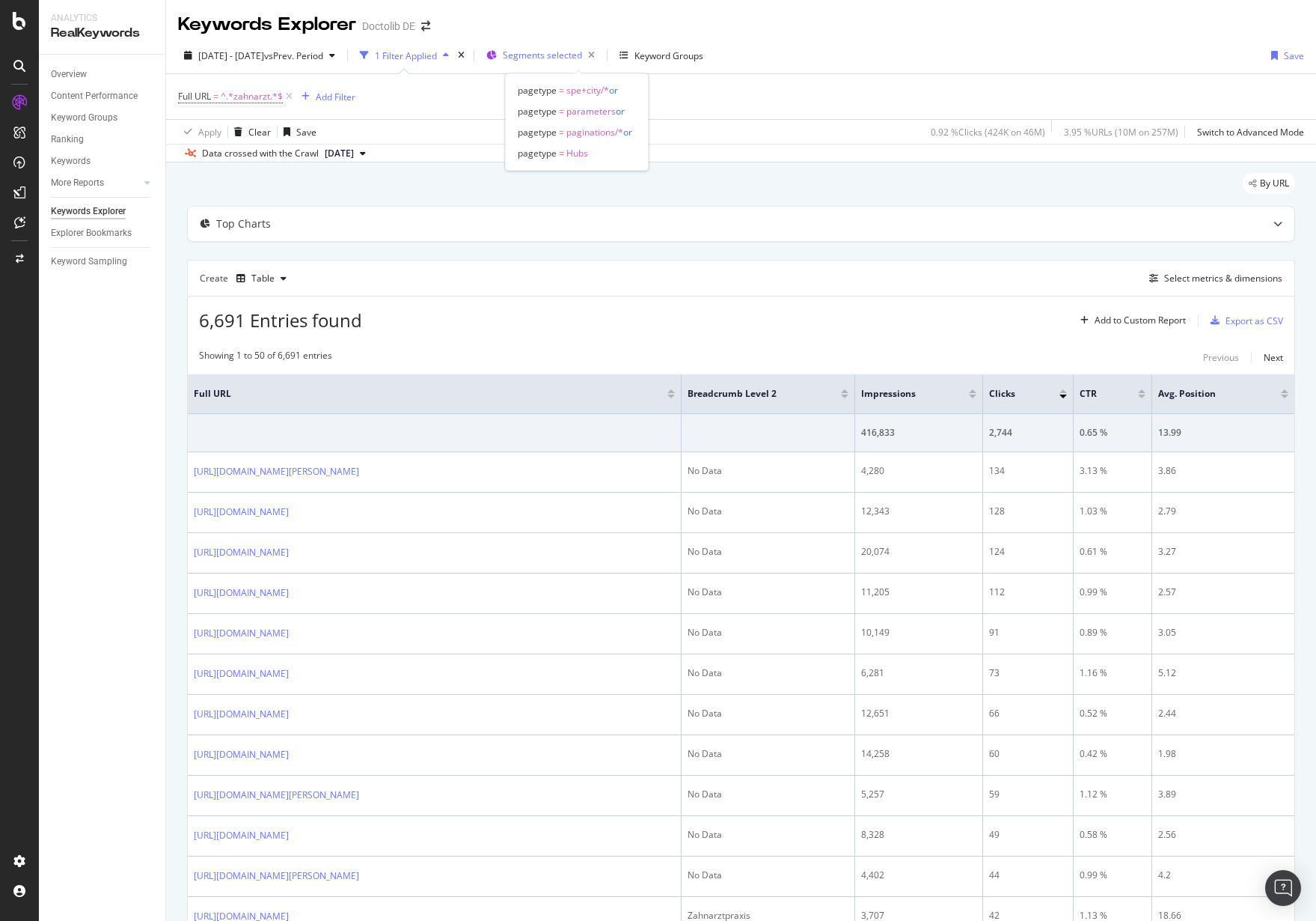
click at [598, 45] on div "Segments selected" at bounding box center [544, 56] width 115 height 22
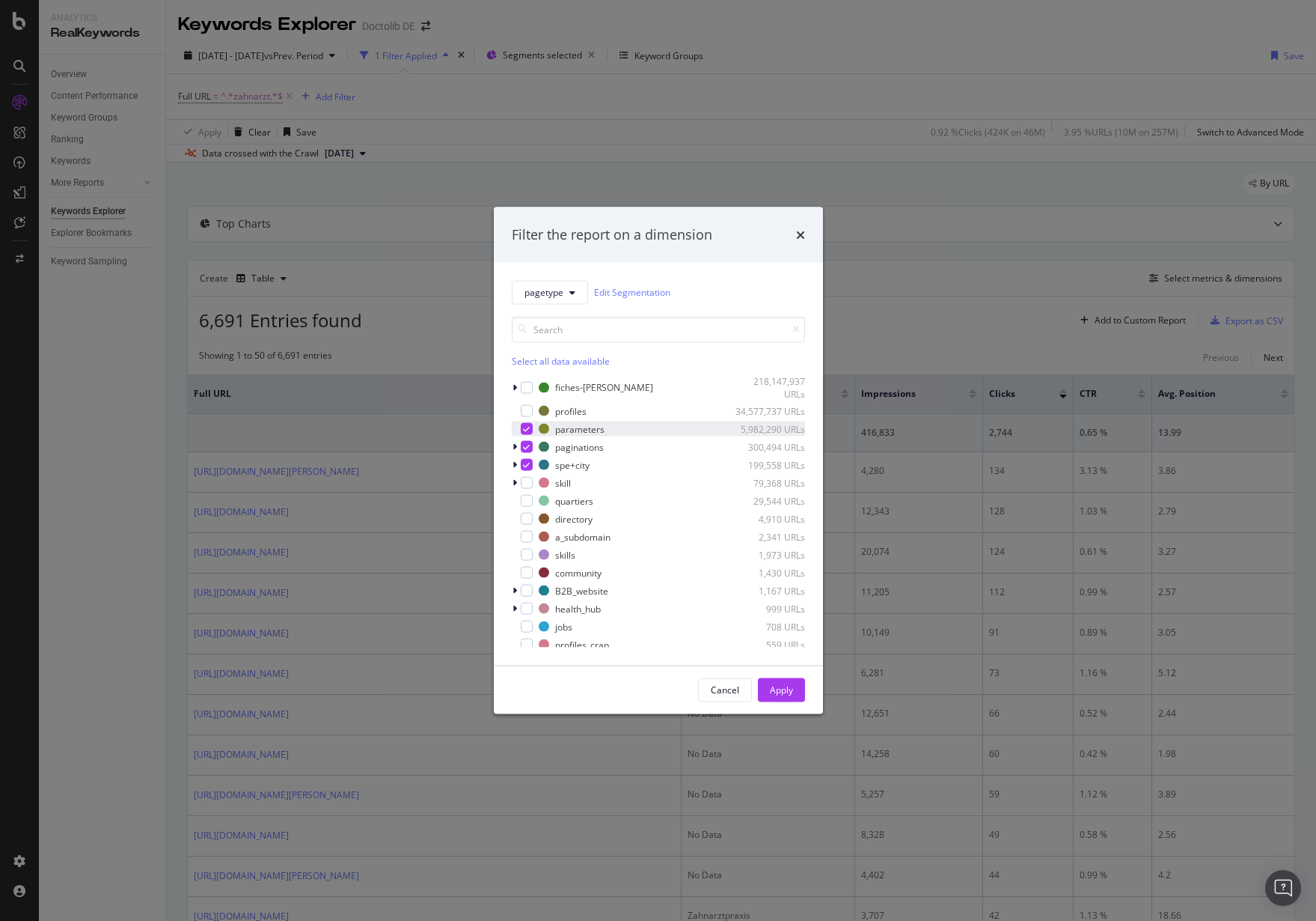
click at [525, 428] on icon "modal" at bounding box center [526, 429] width 7 height 8
click at [798, 693] on button "Apply" at bounding box center [781, 690] width 47 height 24
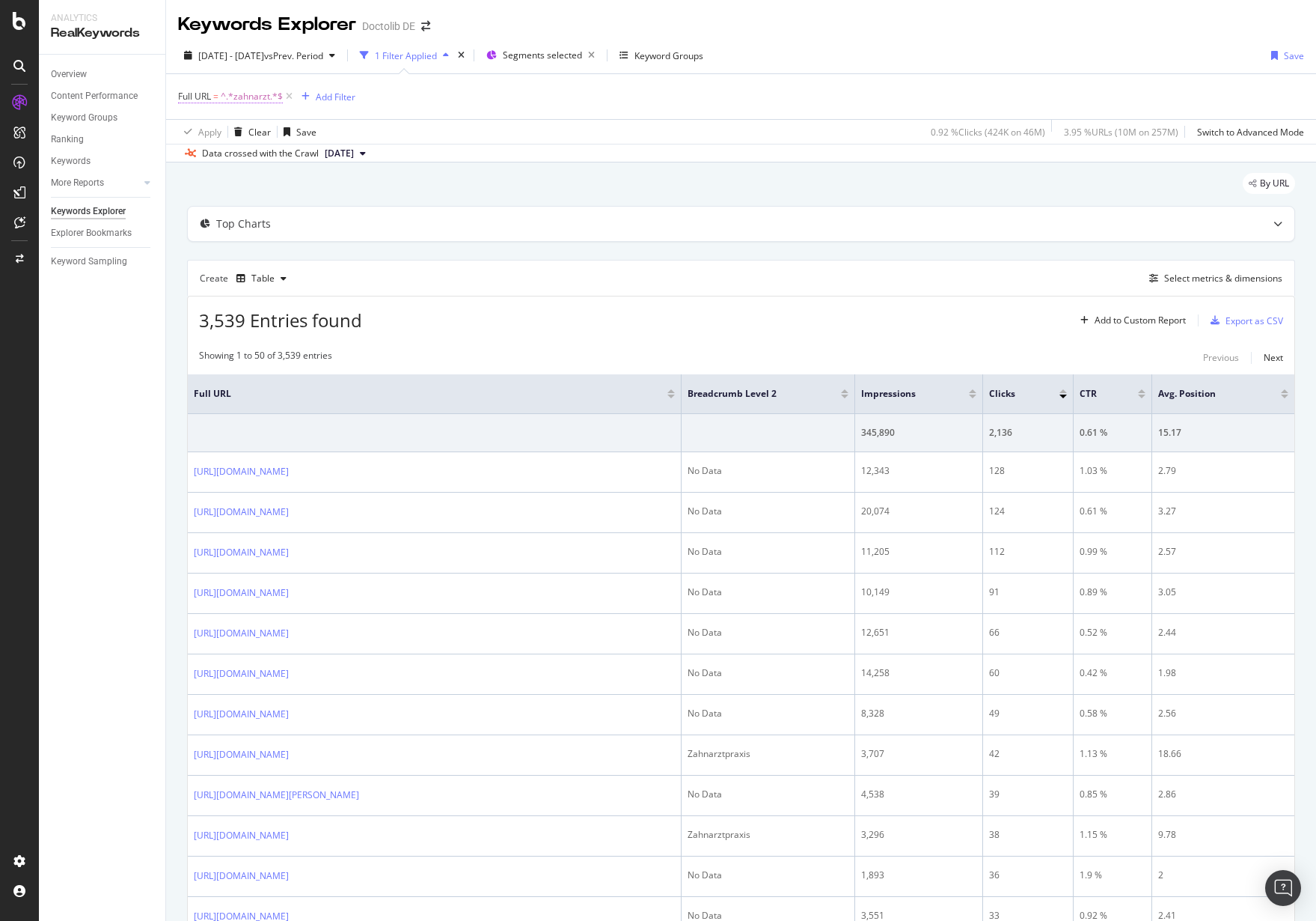
click at [260, 92] on span "^.*zahnarzt.*$" at bounding box center [252, 97] width 62 height 21
drag, startPoint x: 243, startPoint y: 147, endPoint x: 244, endPoint y: 157, distance: 10.0
click at [243, 147] on input "zahnarzt" at bounding box center [262, 158] width 141 height 24
click at [244, 158] on input "zahnarzt" at bounding box center [262, 158] width 141 height 24
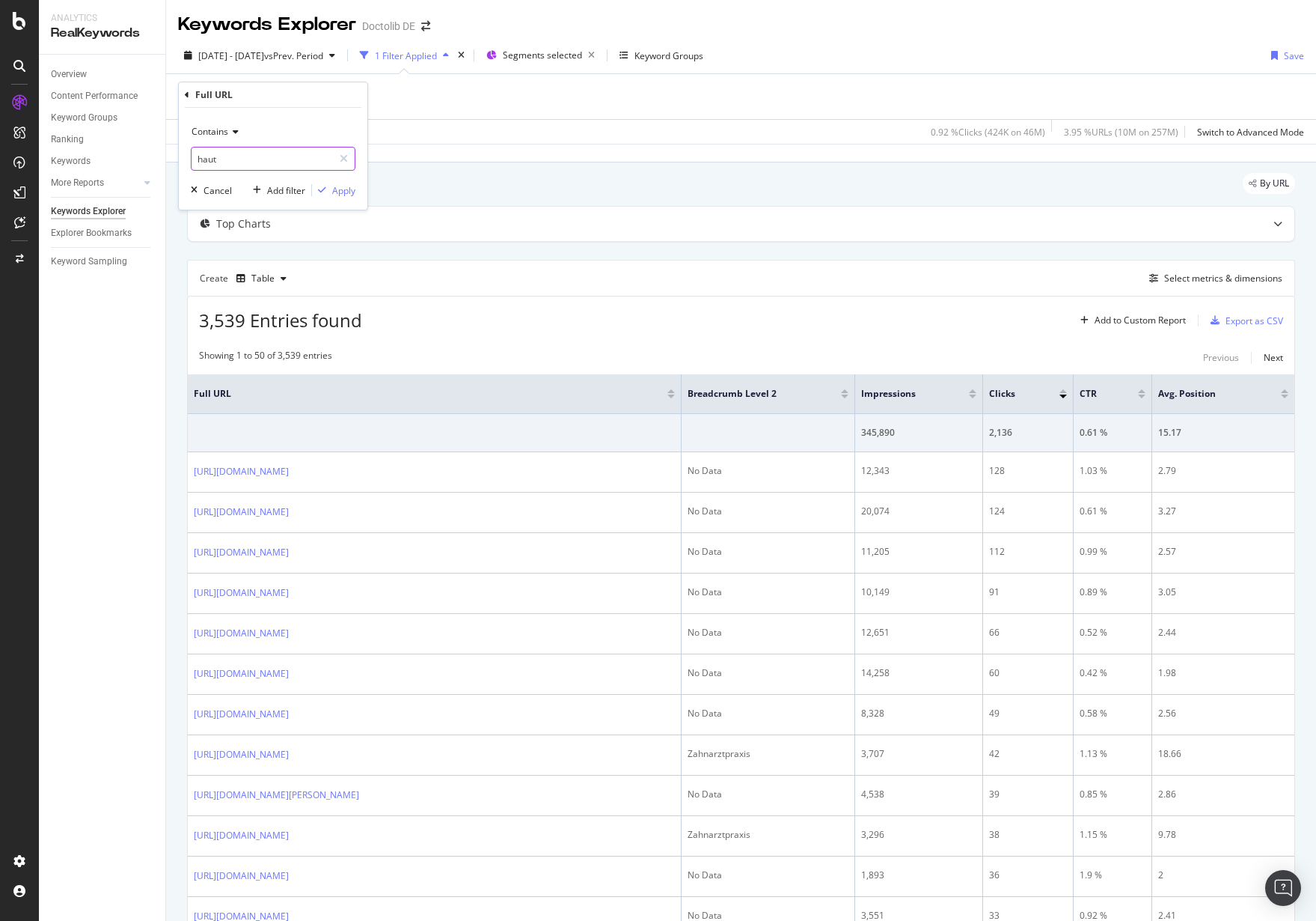
type input "hauta"
type input "/h"
type input "hautarzt"
click at [337, 190] on div "Apply" at bounding box center [343, 190] width 23 height 13
